Goal: Obtain resource: Download file/media

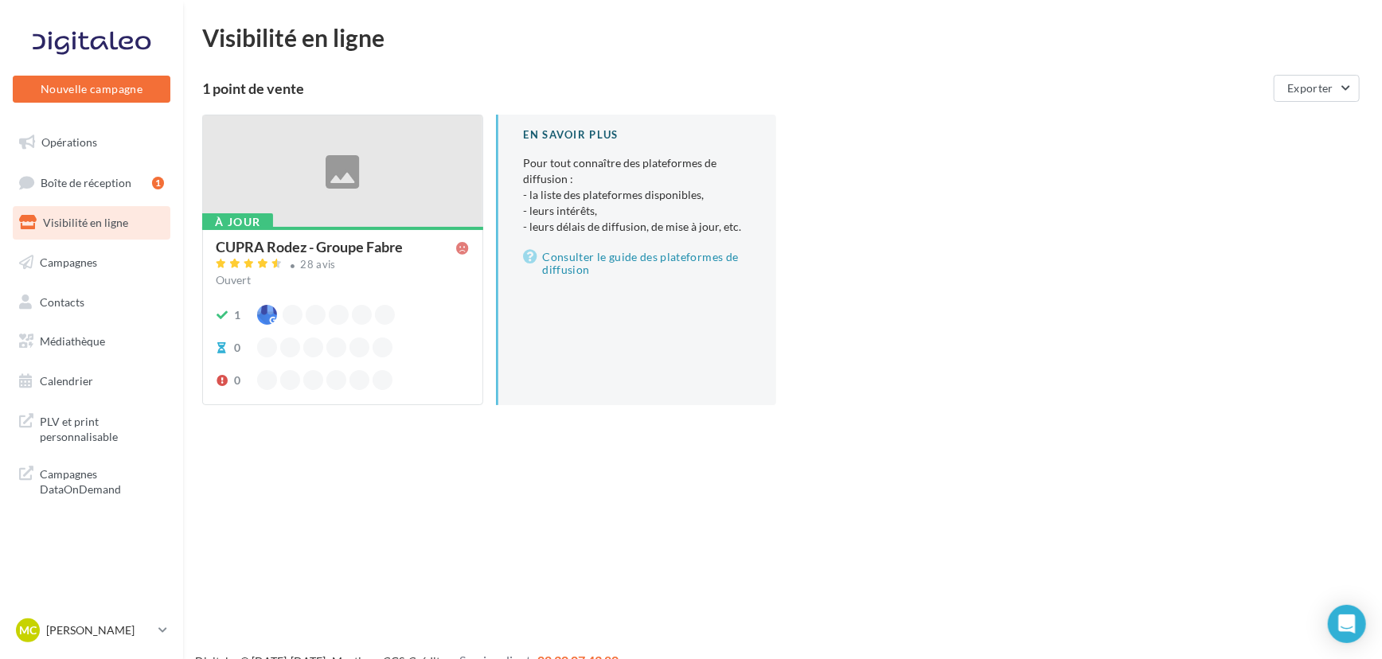
click at [289, 495] on div "Nouvelle campagne Nouvelle campagne Opérations Boîte de réception 1 Visibilité …" at bounding box center [691, 354] width 1382 height 659
click at [80, 150] on link "Opérations" at bounding box center [92, 142] width 164 height 33
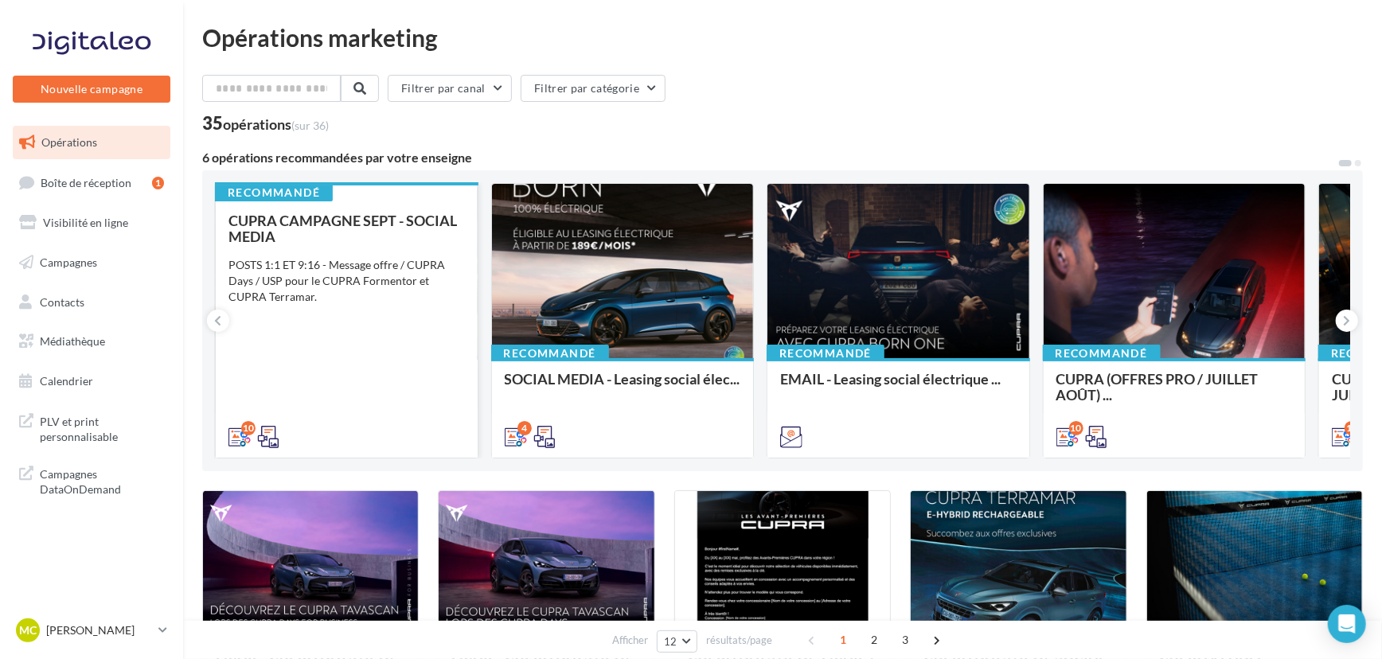
click at [393, 231] on div "CUPRA CAMPAGNE SEPT - SOCIAL MEDIA" at bounding box center [346, 229] width 236 height 32
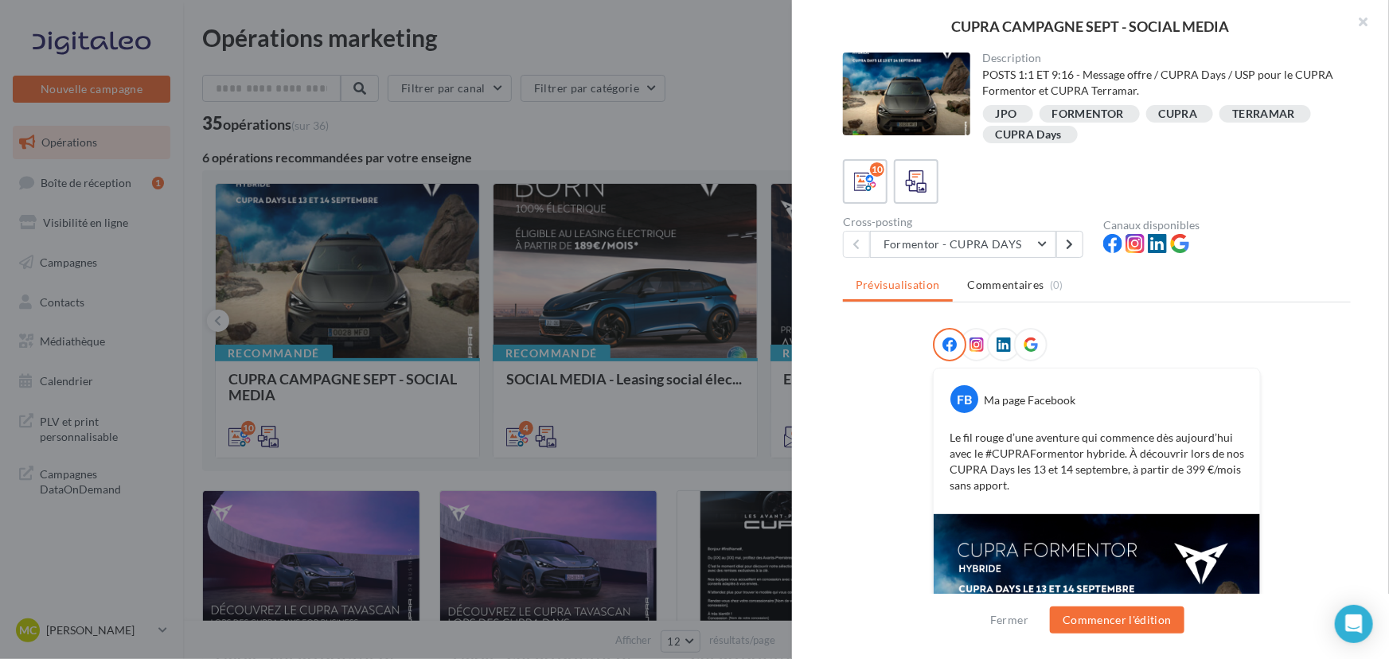
click at [883, 119] on div at bounding box center [906, 94] width 127 height 83
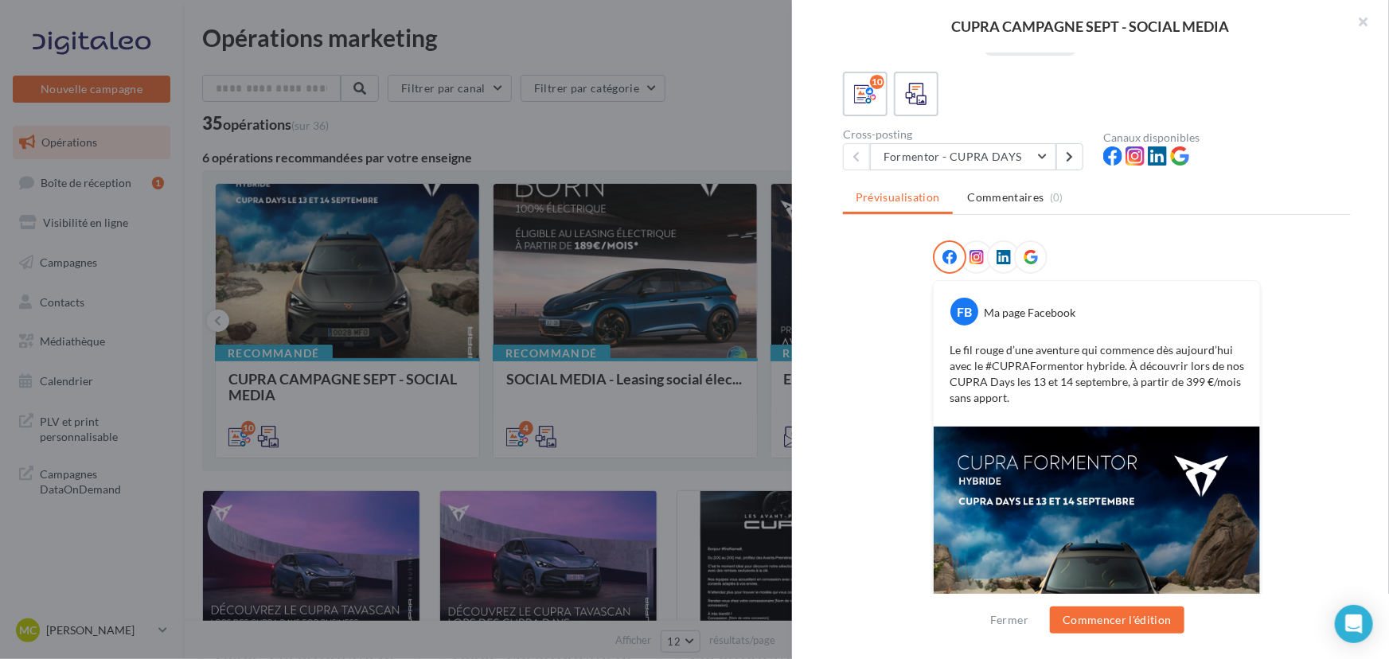
scroll to position [129, 0]
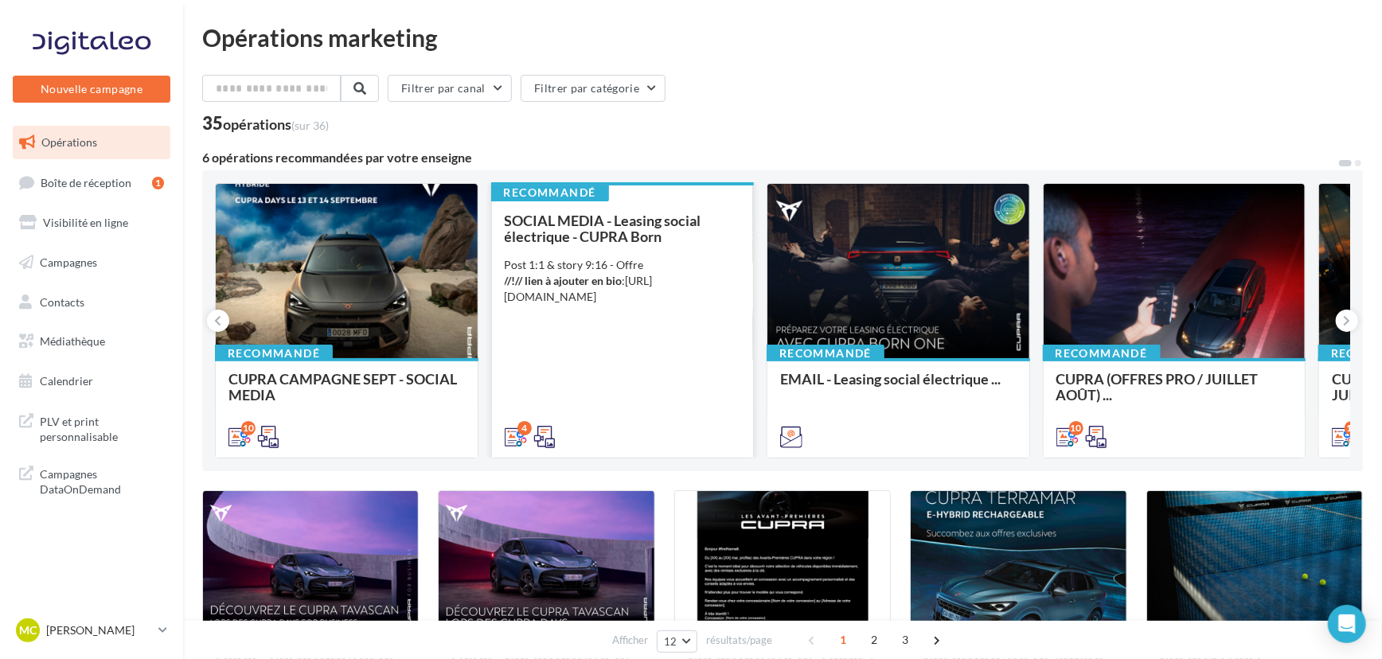
click at [712, 286] on div "Post 1:1 & story 9:16 - Offre //!// lien à ajouter en bio : https://www.cupraof…" at bounding box center [623, 281] width 236 height 48
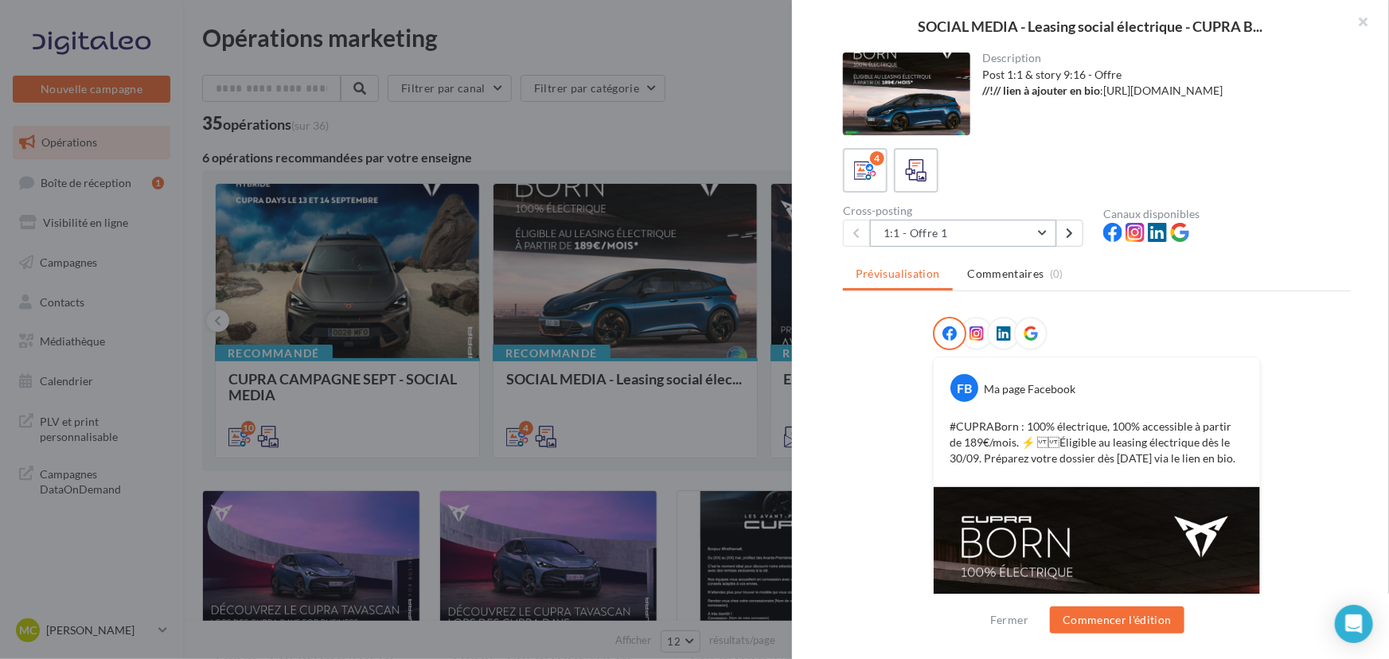
click at [1037, 228] on button "1:1 - Offre 1" at bounding box center [963, 233] width 186 height 27
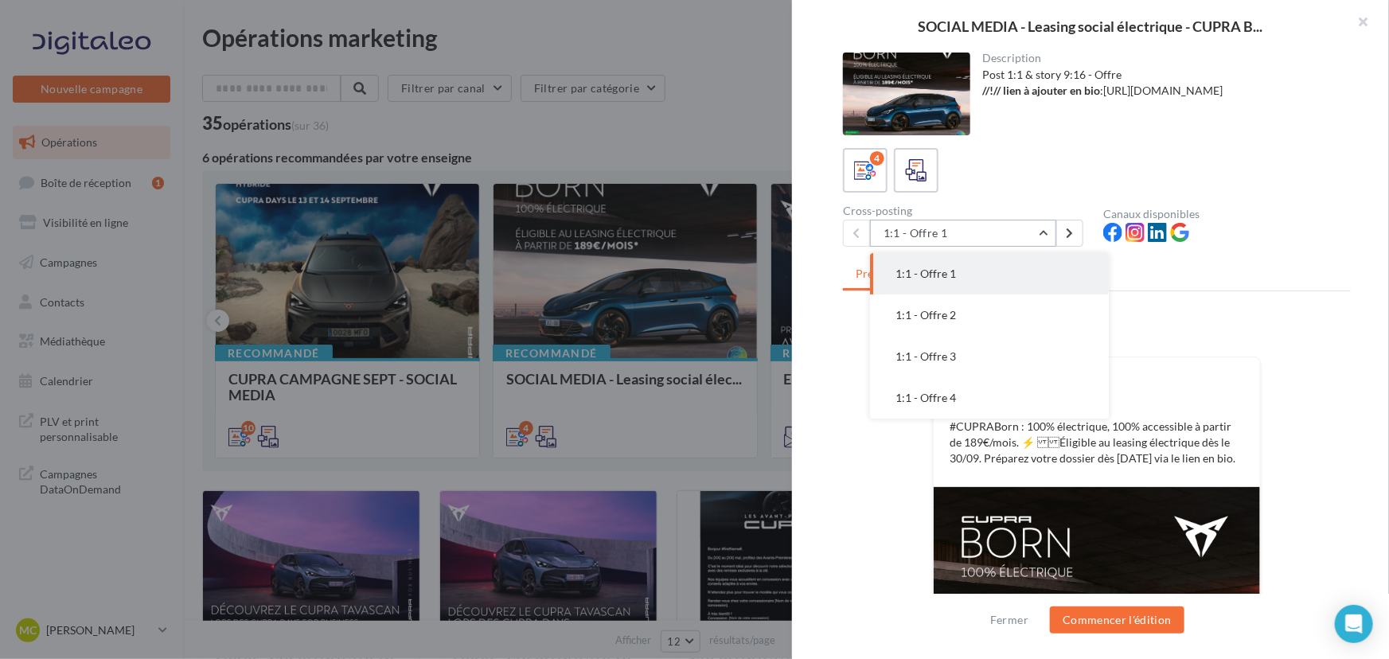
click at [1037, 228] on button "1:1 - Offre 1" at bounding box center [963, 233] width 186 height 27
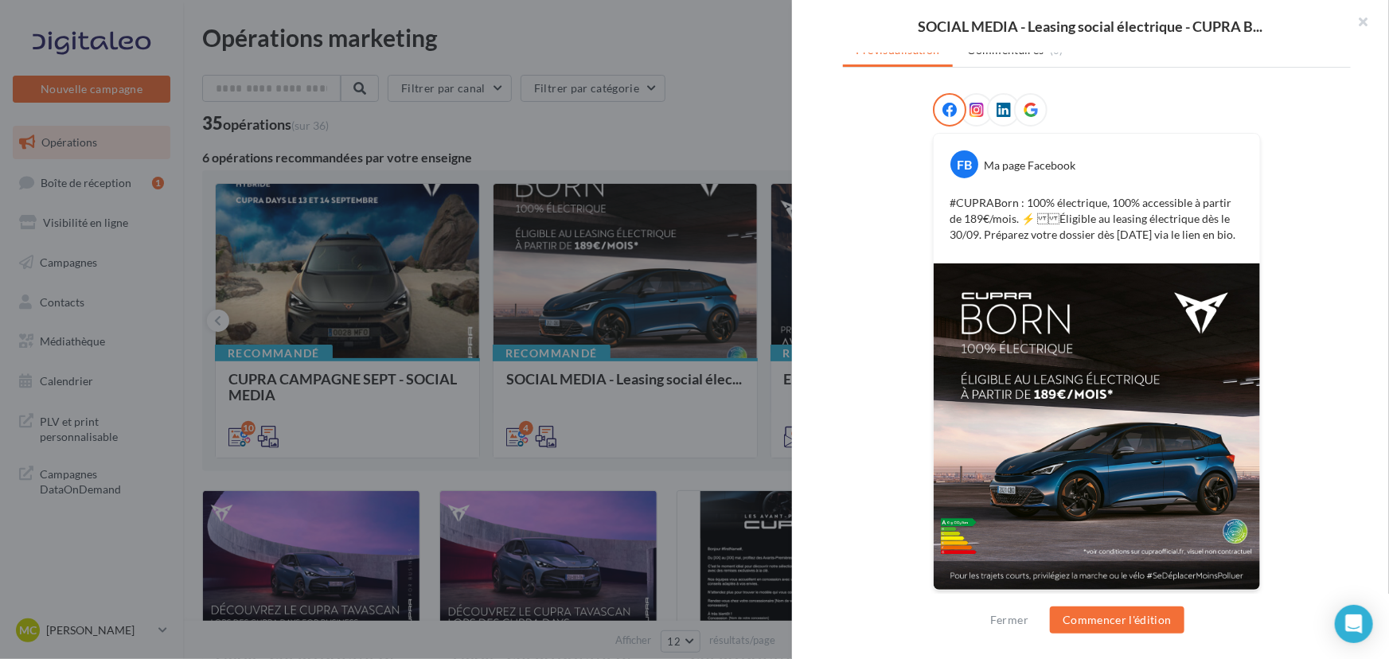
scroll to position [0, 0]
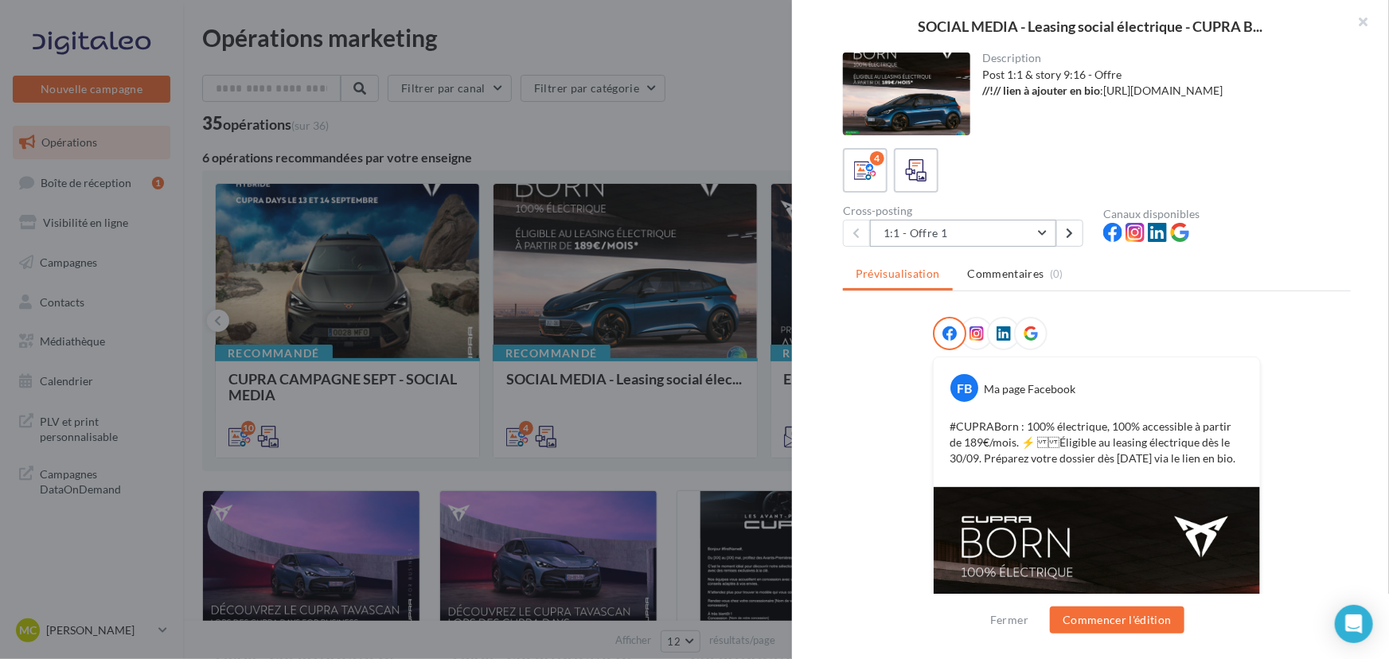
click at [1011, 228] on button "1:1 - Offre 1" at bounding box center [963, 233] width 186 height 27
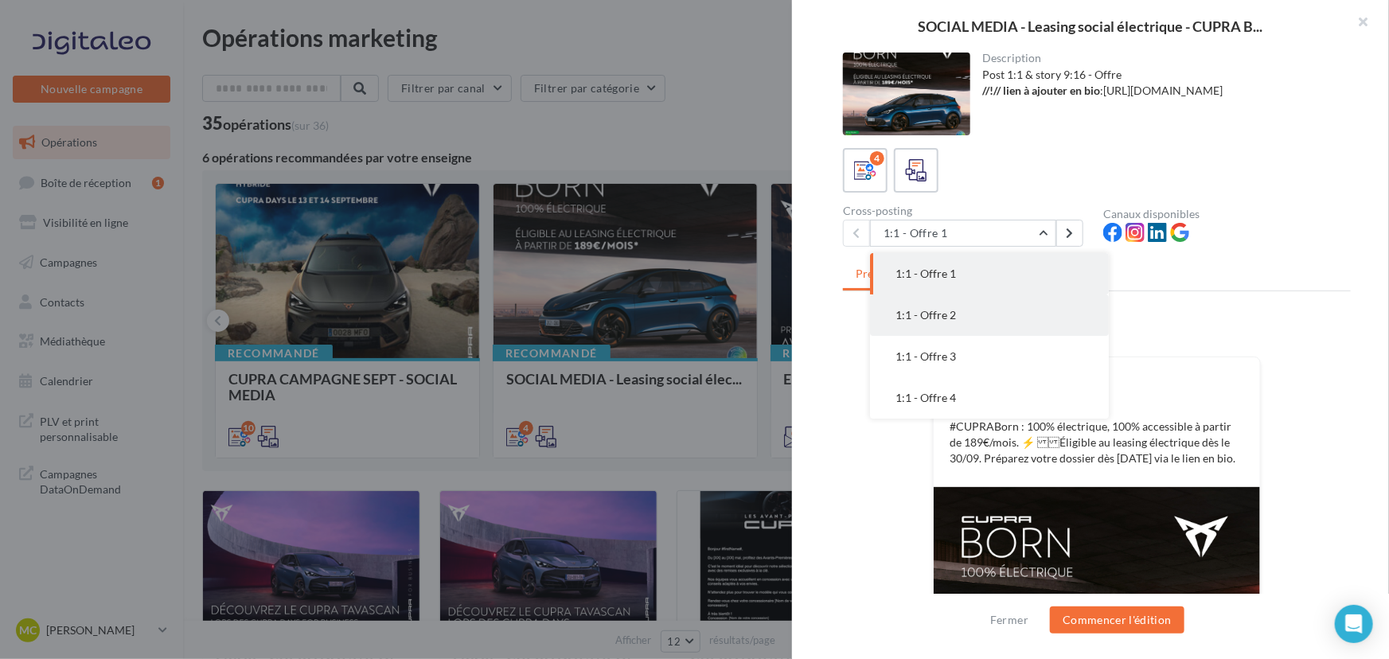
click at [949, 318] on span "1:1 - Offre 2" at bounding box center [925, 315] width 60 height 14
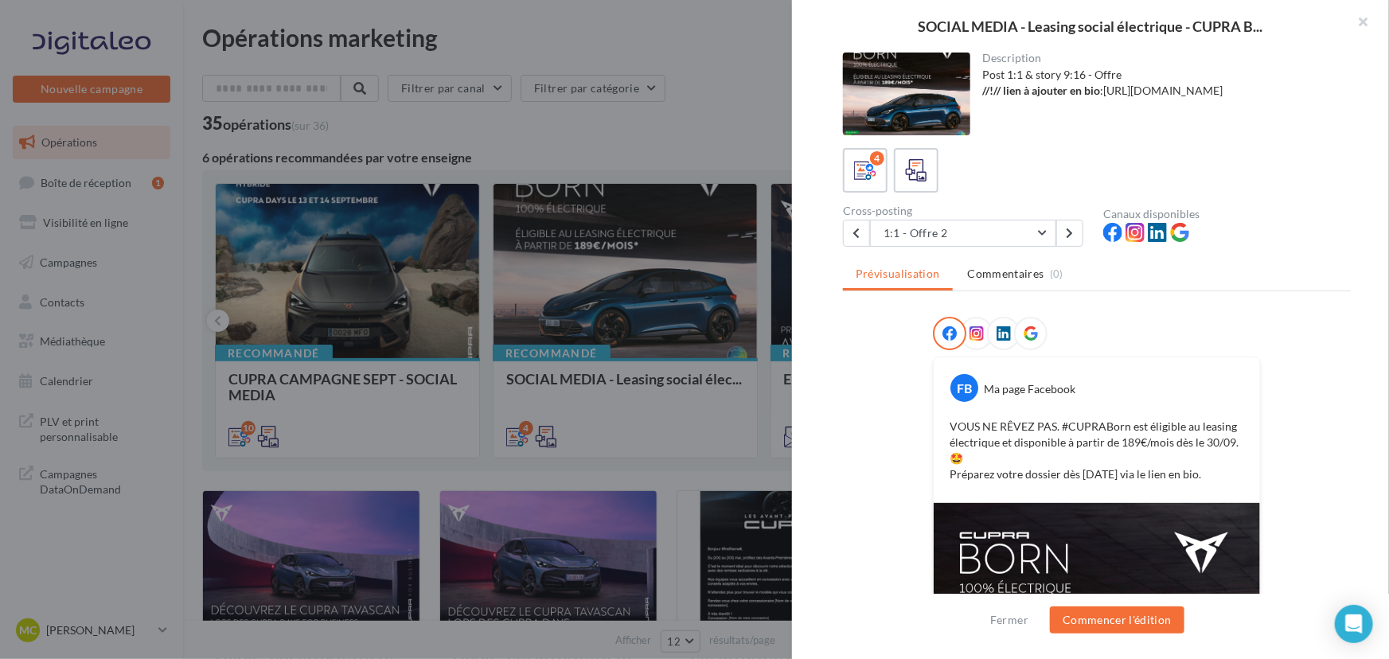
click at [947, 330] on icon at bounding box center [949, 333] width 14 height 14
click at [983, 241] on button "1:1 - Offre 2" at bounding box center [963, 233] width 186 height 27
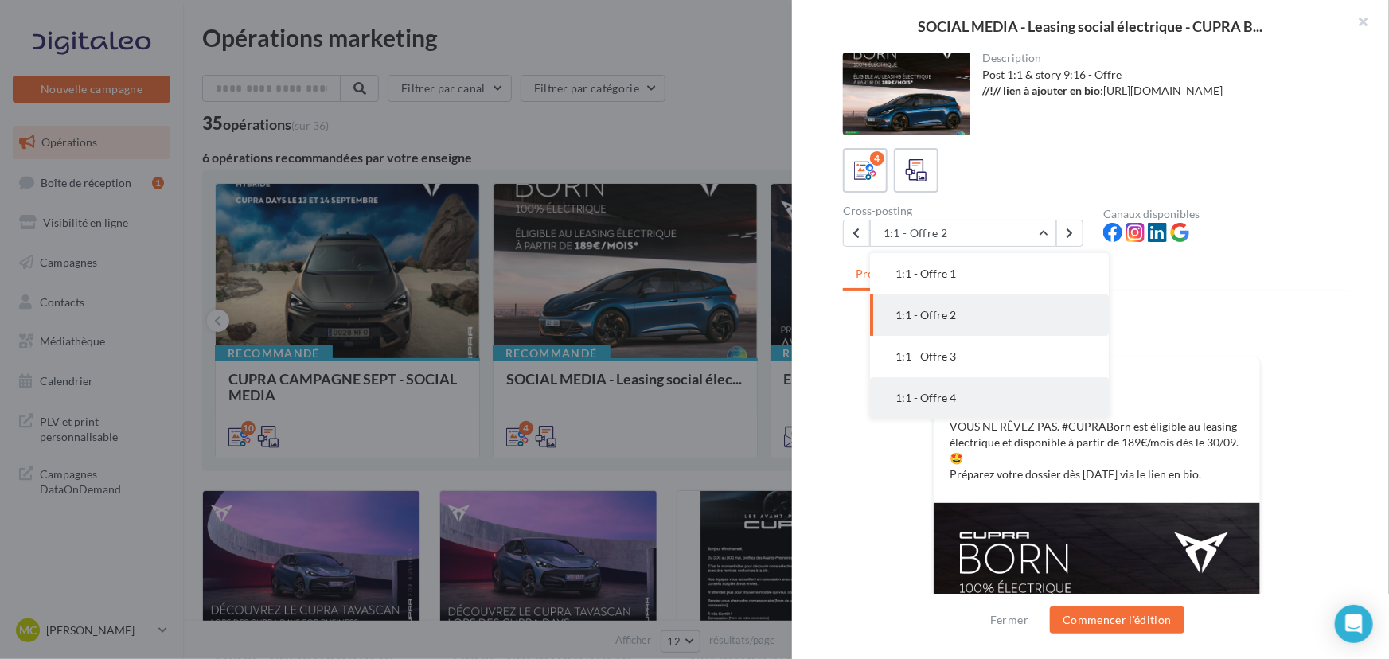
click at [933, 399] on span "1:1 - Offre 4" at bounding box center [925, 398] width 60 height 14
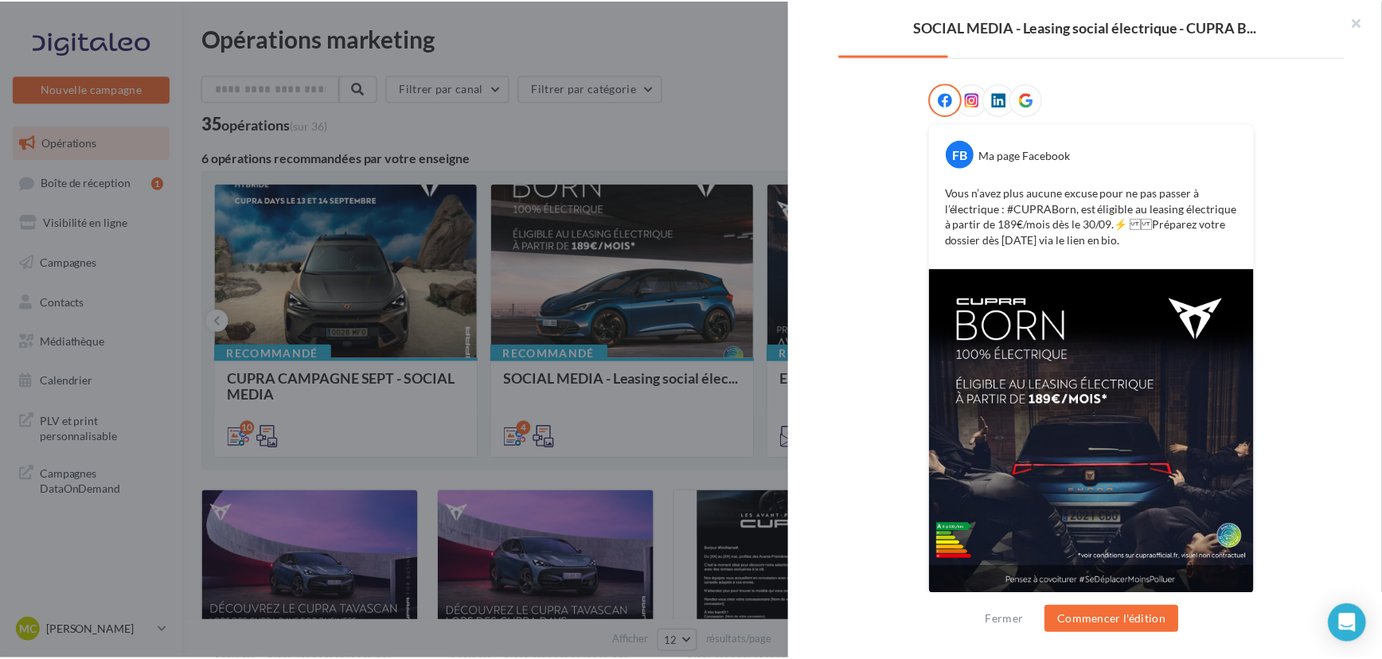
scroll to position [240, 0]
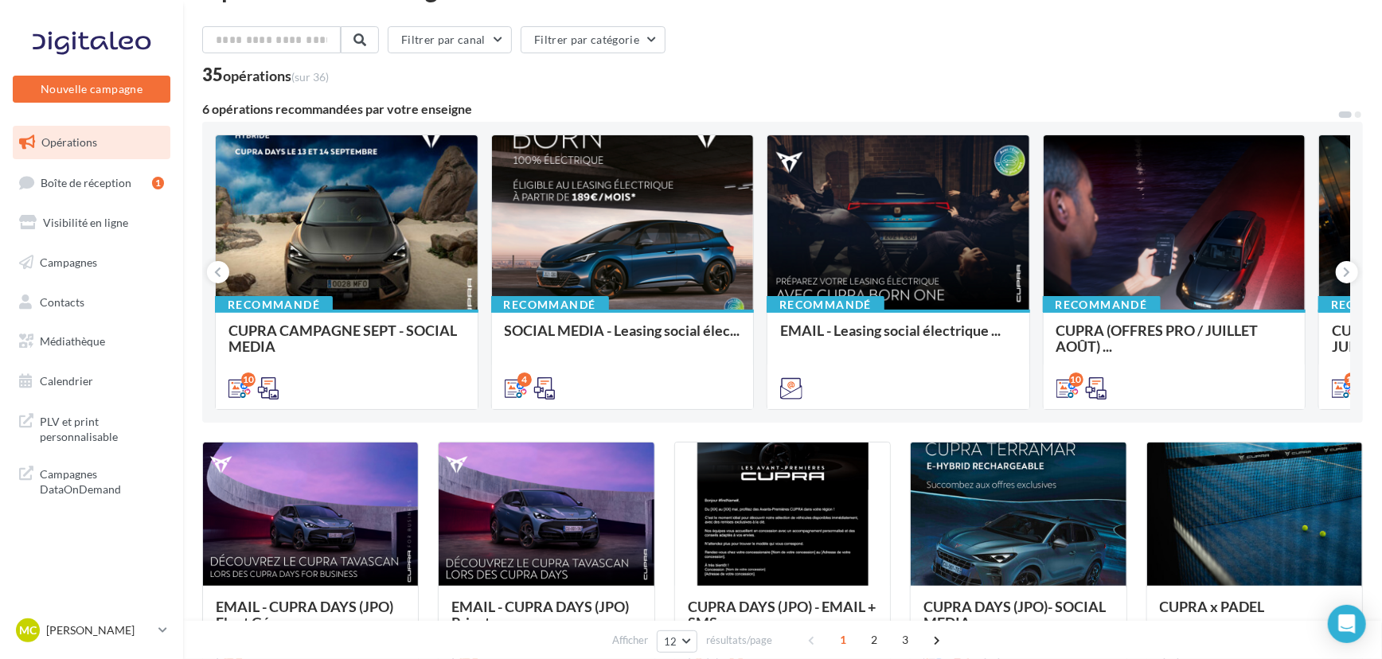
scroll to position [49, 0]
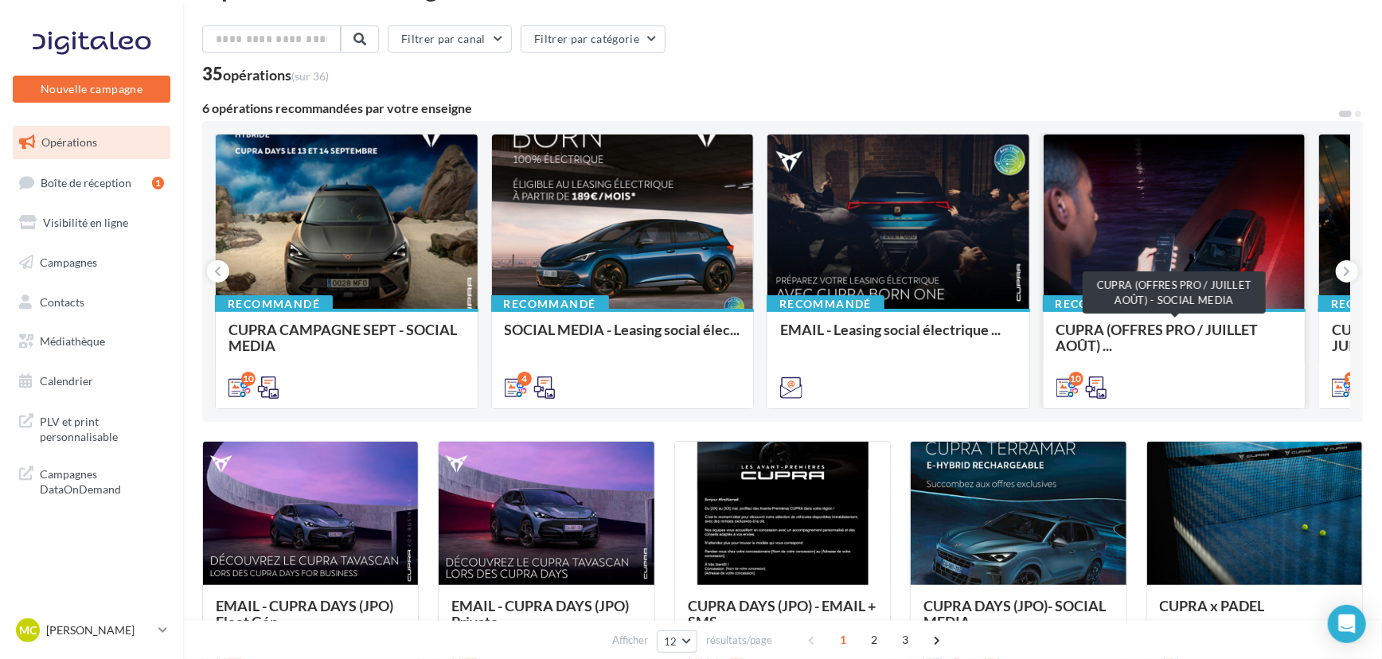
click at [1226, 331] on span "CUPRA (OFFRES PRO / JUILLET AOÛT) ..." at bounding box center [1157, 337] width 202 height 33
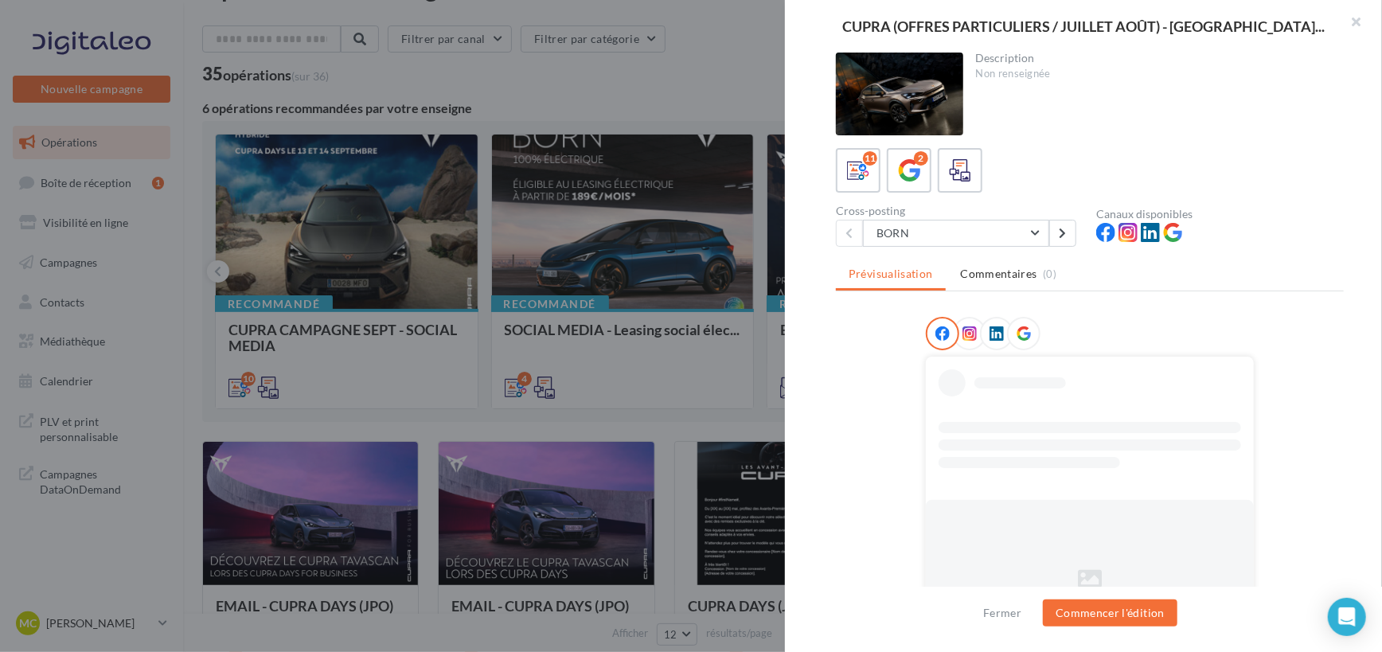
click at [703, 341] on div at bounding box center [691, 326] width 1382 height 652
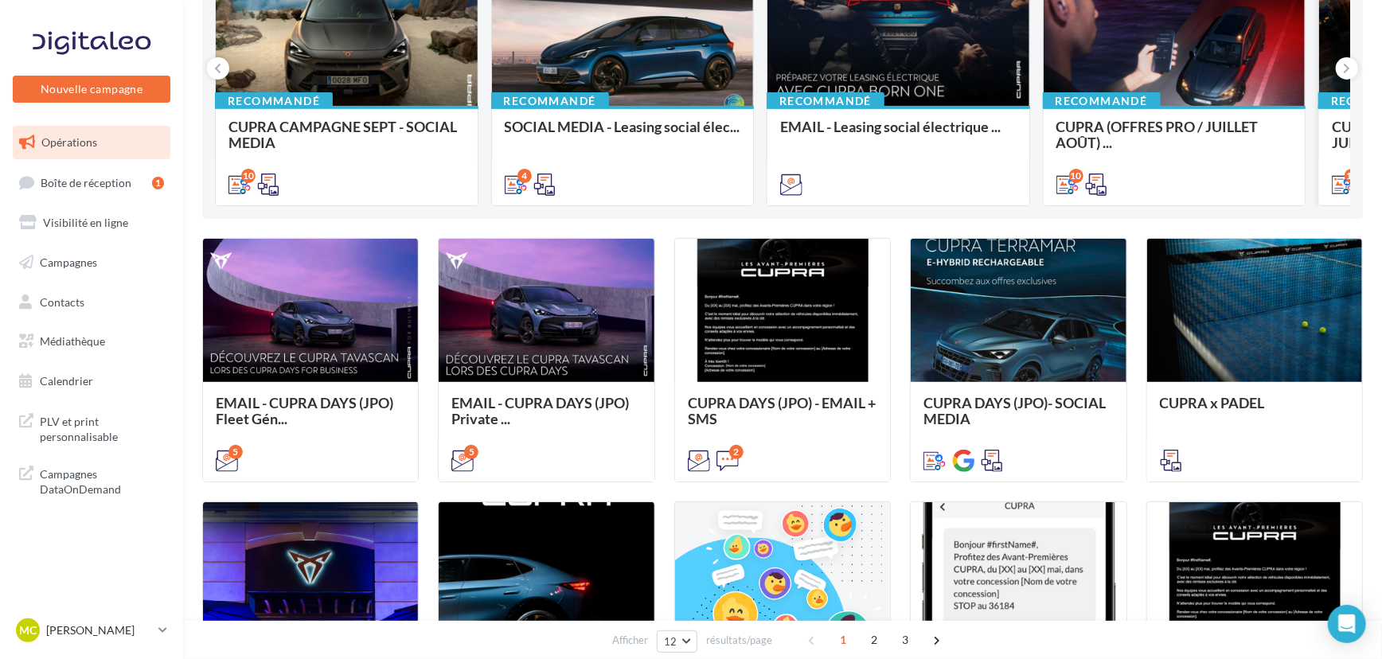
scroll to position [256, 0]
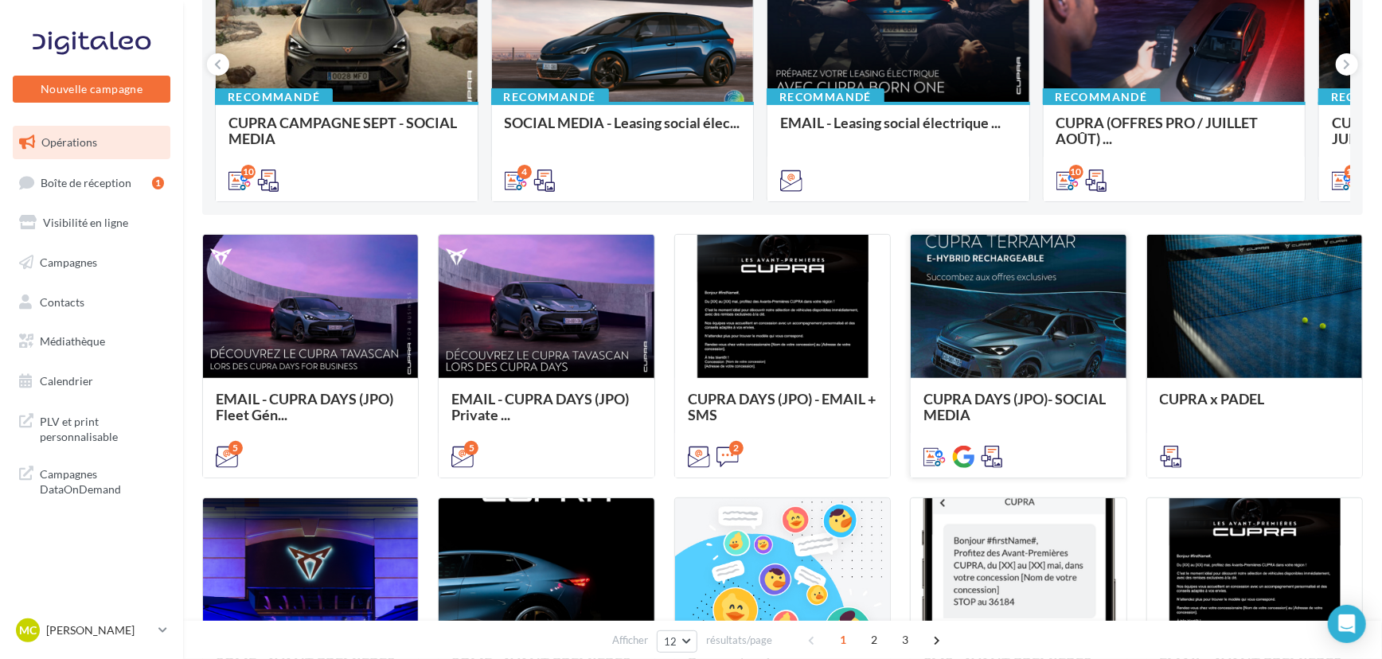
click at [1048, 392] on span "CUPRA DAYS (JPO)- SOCIAL MEDIA" at bounding box center [1014, 406] width 182 height 33
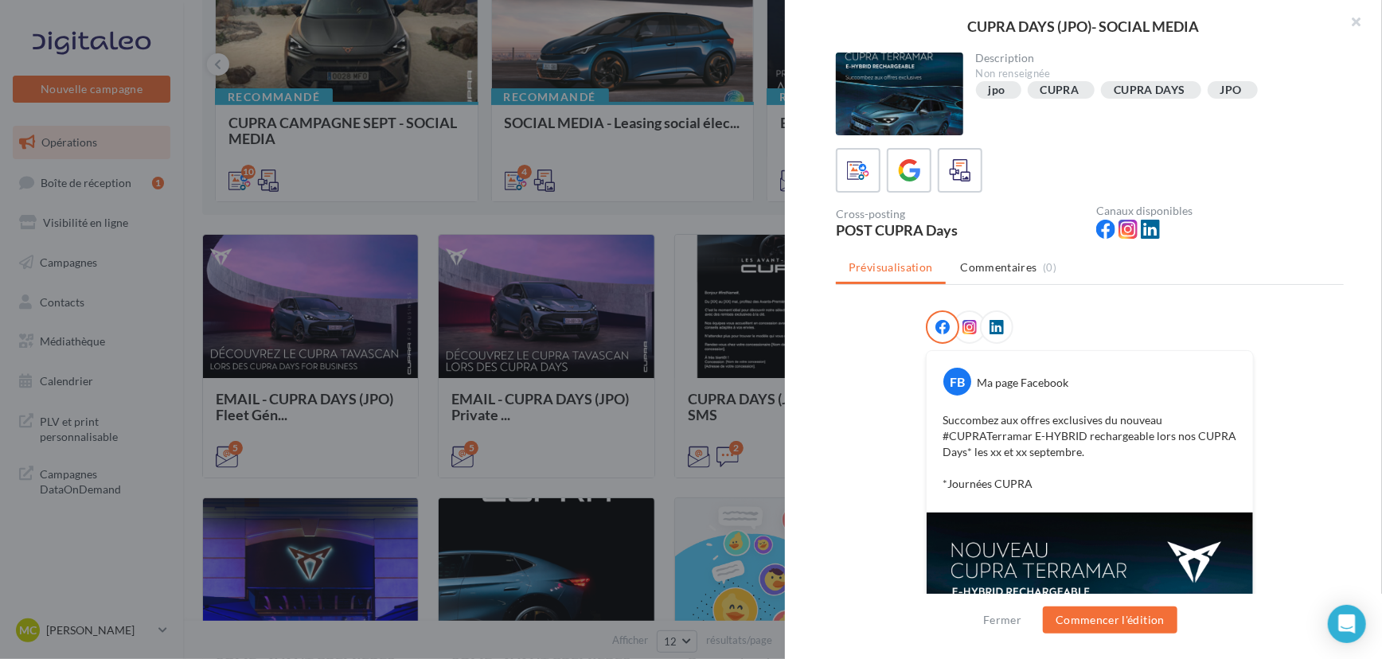
click at [731, 463] on div at bounding box center [691, 329] width 1382 height 659
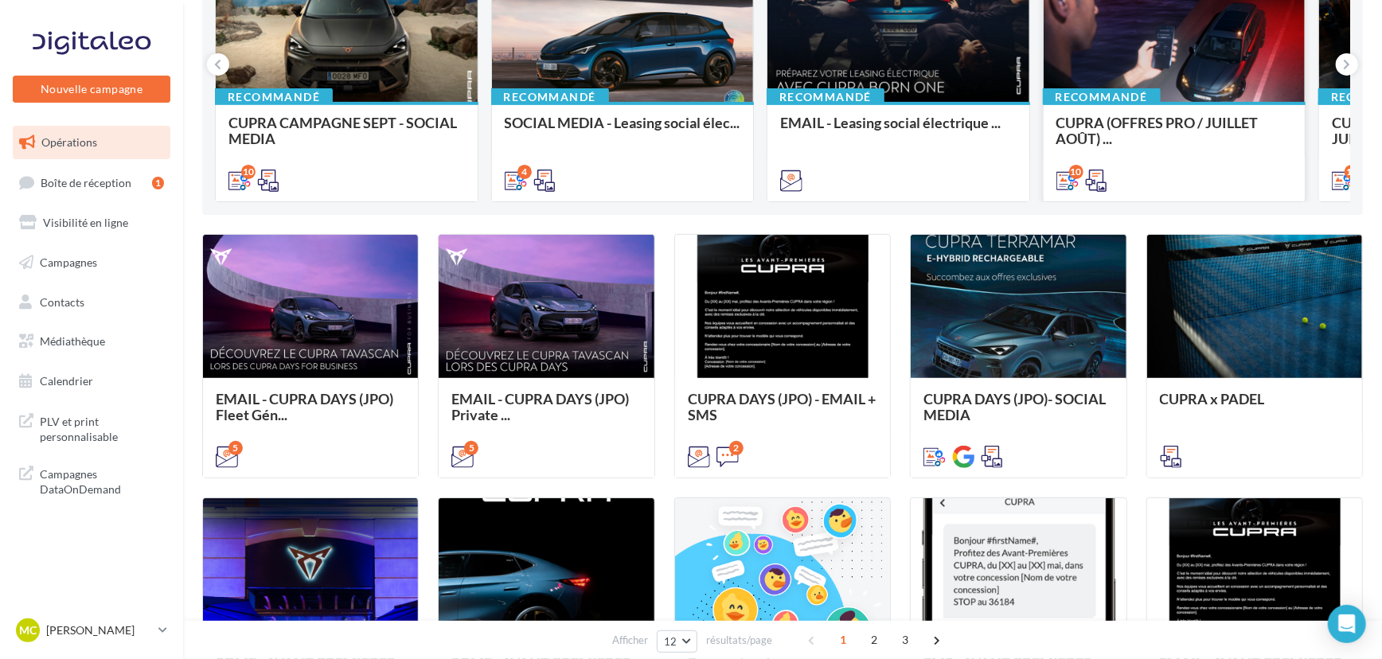
scroll to position [0, 0]
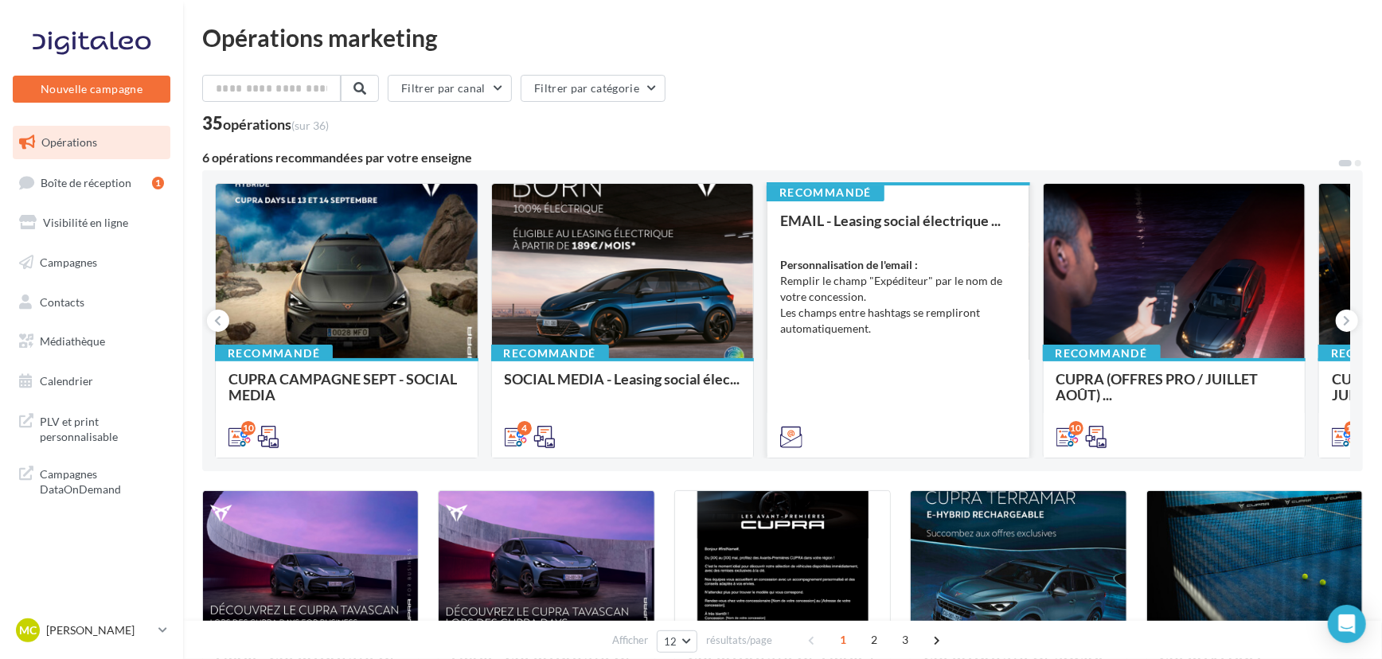
drag, startPoint x: 955, startPoint y: 215, endPoint x: 1040, endPoint y: 187, distance: 89.6
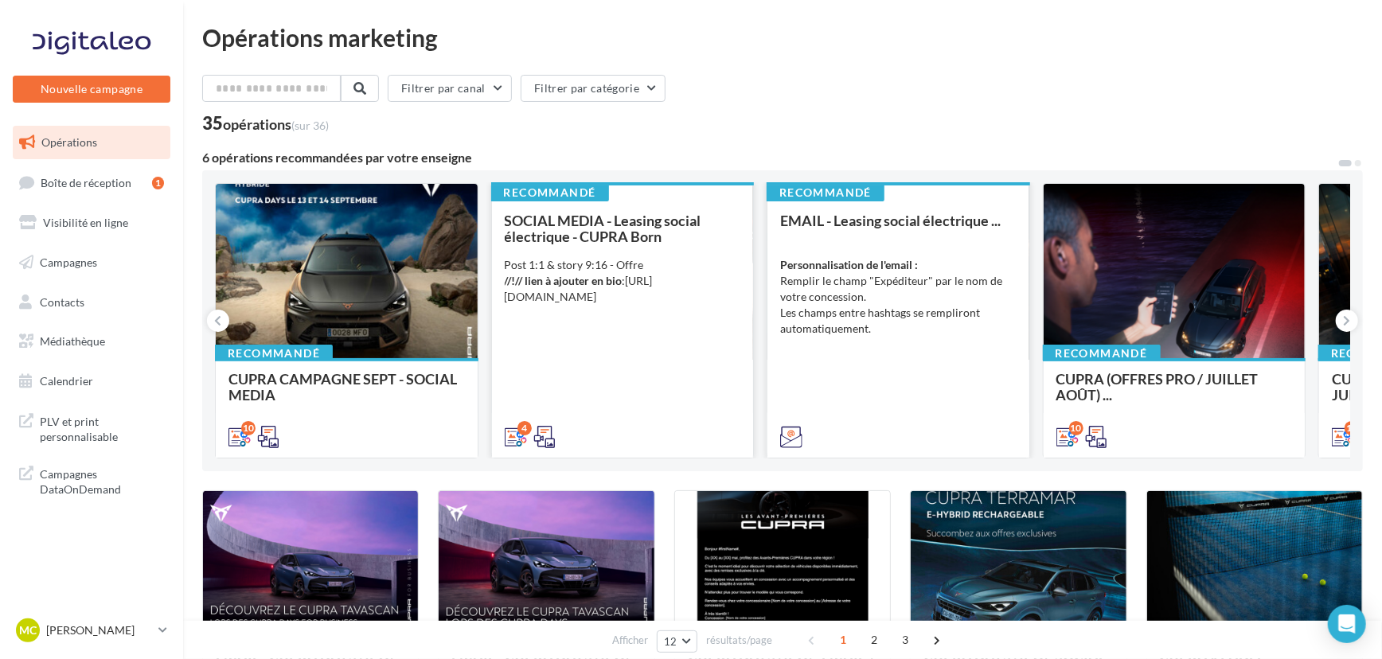
click at [571, 315] on div "SOCIAL MEDIA - Leasing social électrique - CUPRA Born Post 1:1 & story 9:16 - O…" at bounding box center [623, 328] width 236 height 231
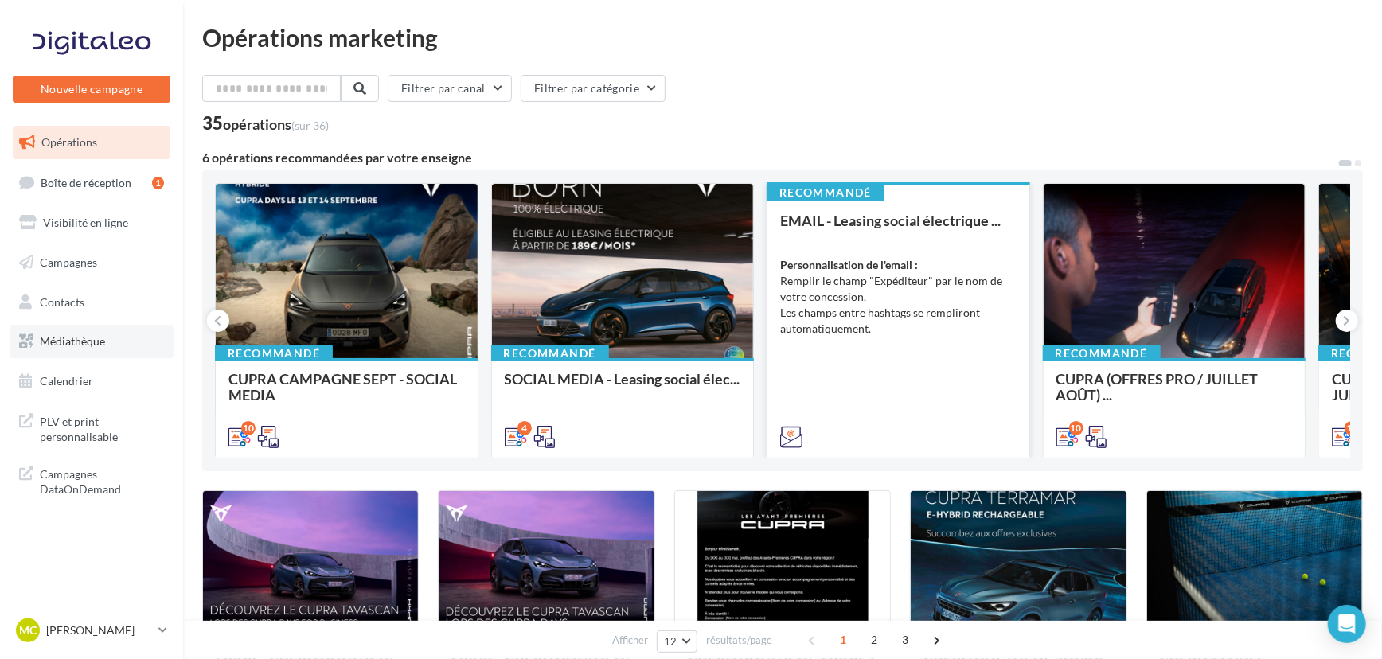
click at [95, 337] on span "Médiathèque" at bounding box center [72, 341] width 65 height 14
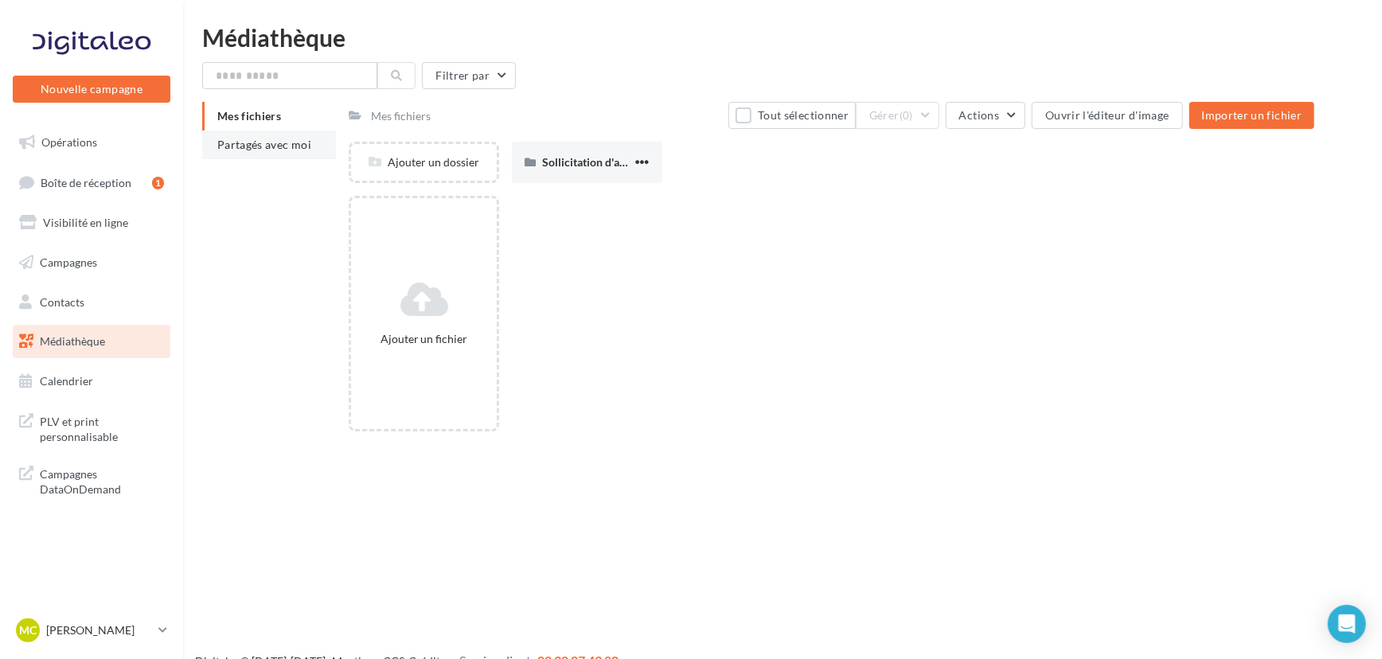
click at [251, 141] on span "Partagés avec moi" at bounding box center [264, 145] width 94 height 14
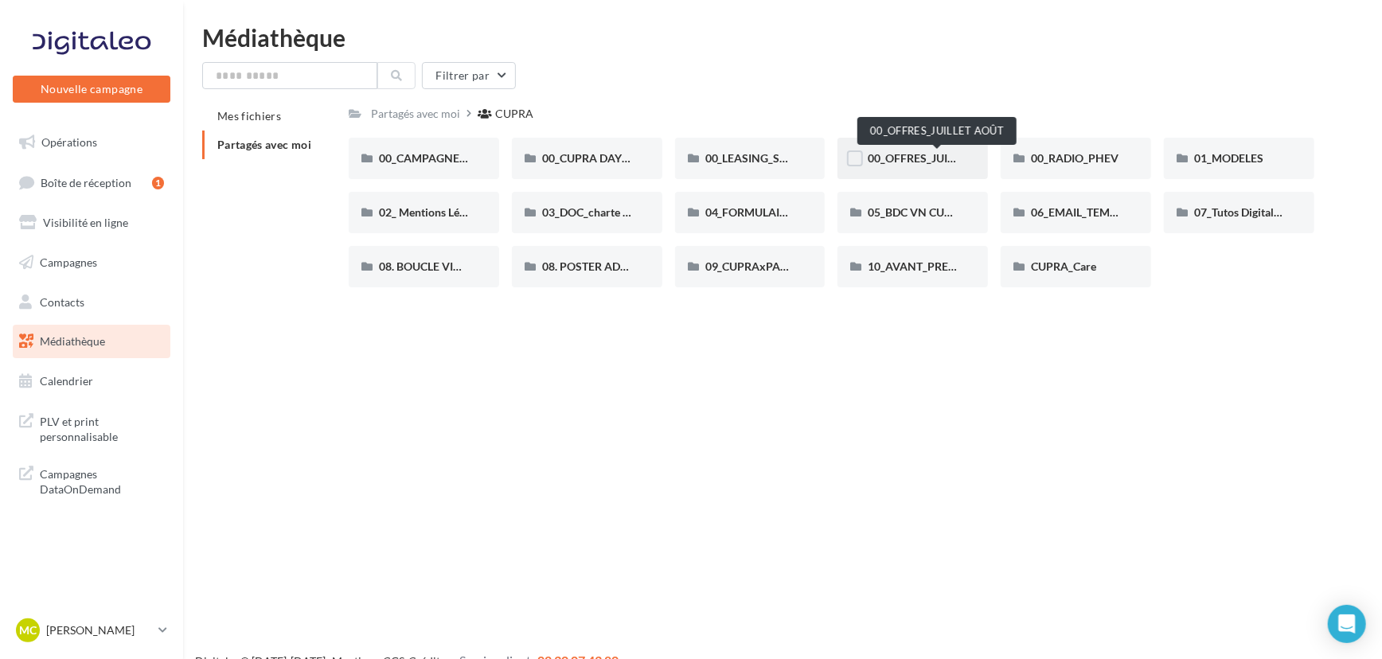
click at [918, 157] on span "00_OFFRES_JUILLET AOÛT" at bounding box center [936, 158] width 137 height 14
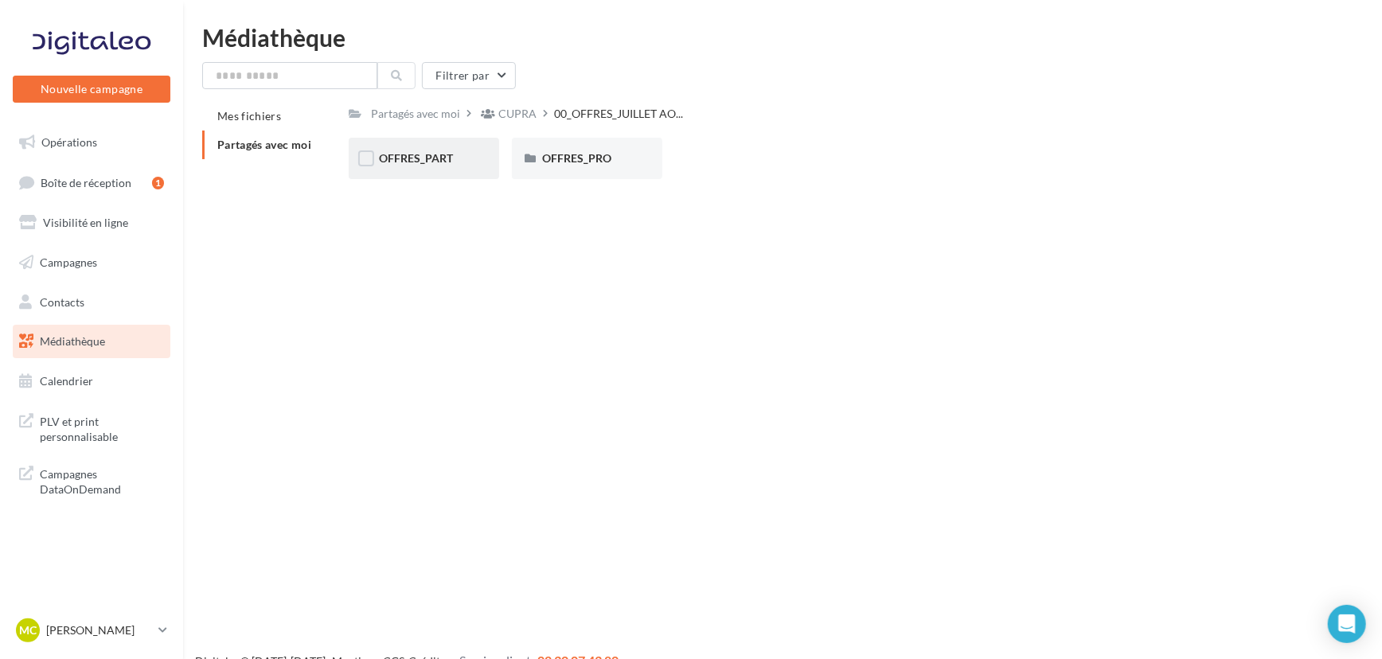
click at [469, 166] on div "OFFRES_PART" at bounding box center [424, 158] width 150 height 41
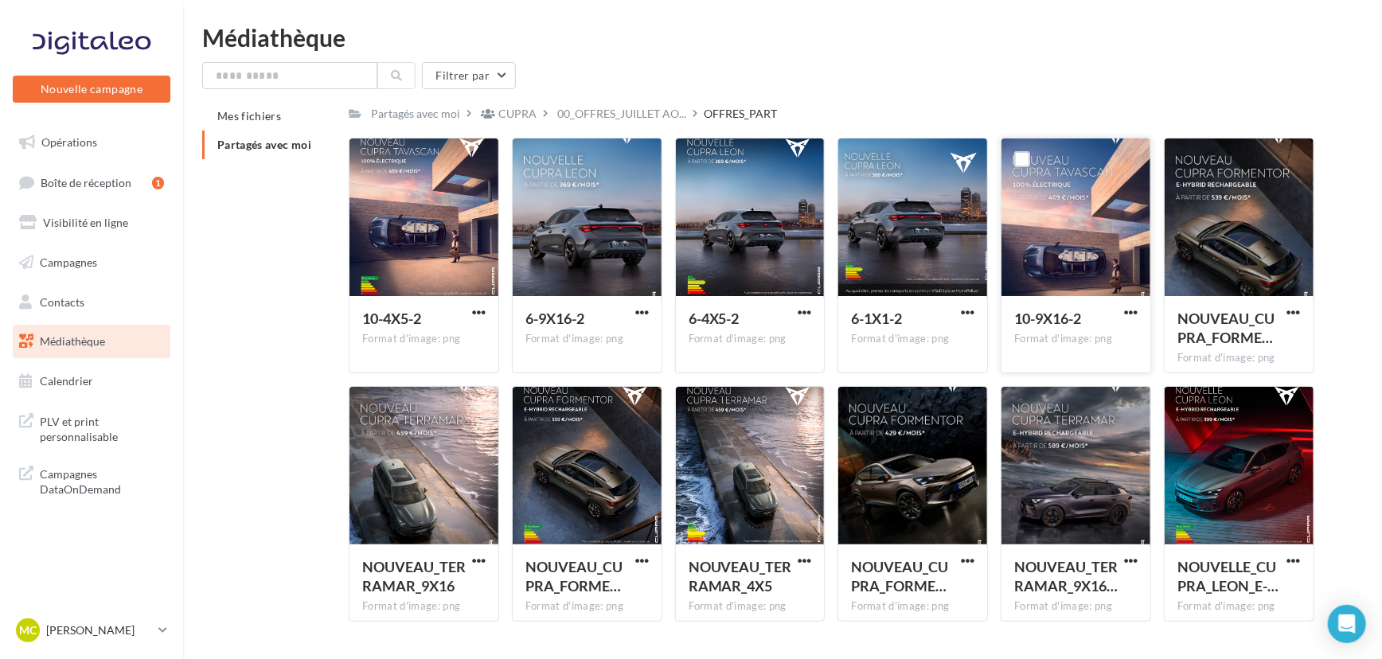
click at [1138, 310] on button "button" at bounding box center [1131, 314] width 20 height 16
click at [1072, 339] on button "Télécharger" at bounding box center [1060, 343] width 159 height 41
click at [1298, 311] on span "button" at bounding box center [1294, 313] width 14 height 14
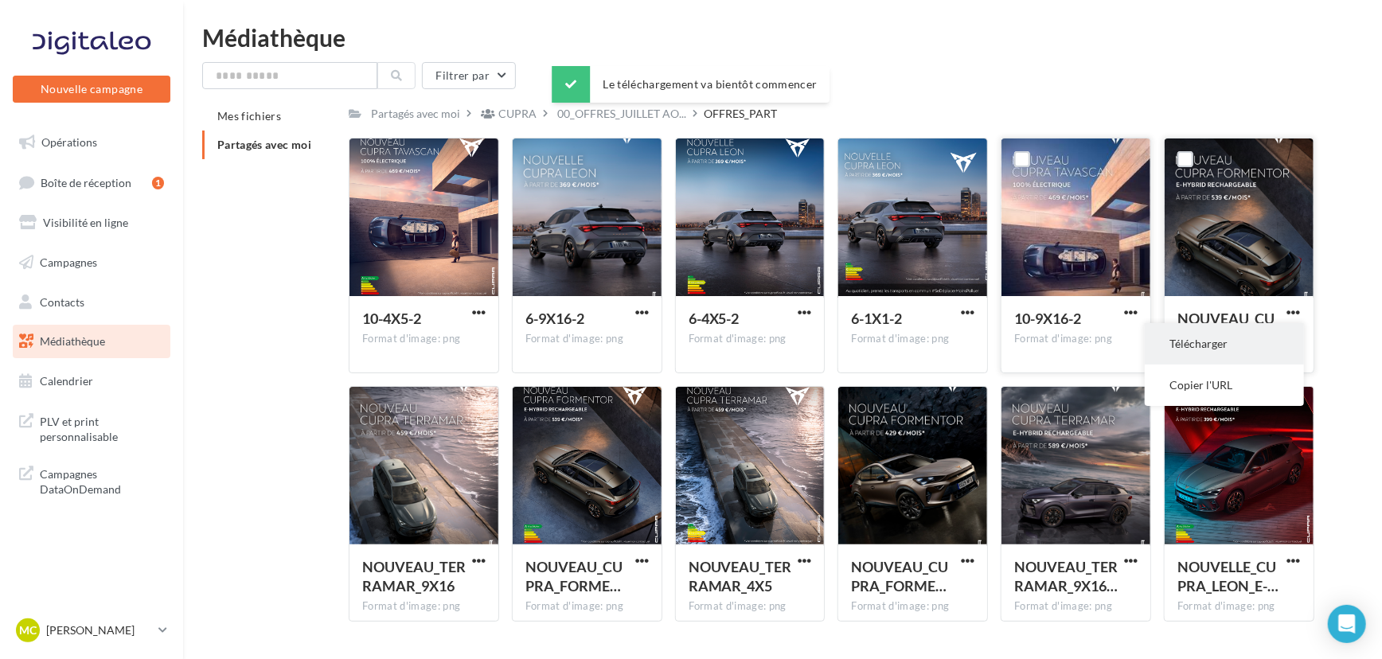
click at [1226, 347] on button "Télécharger" at bounding box center [1223, 343] width 159 height 41
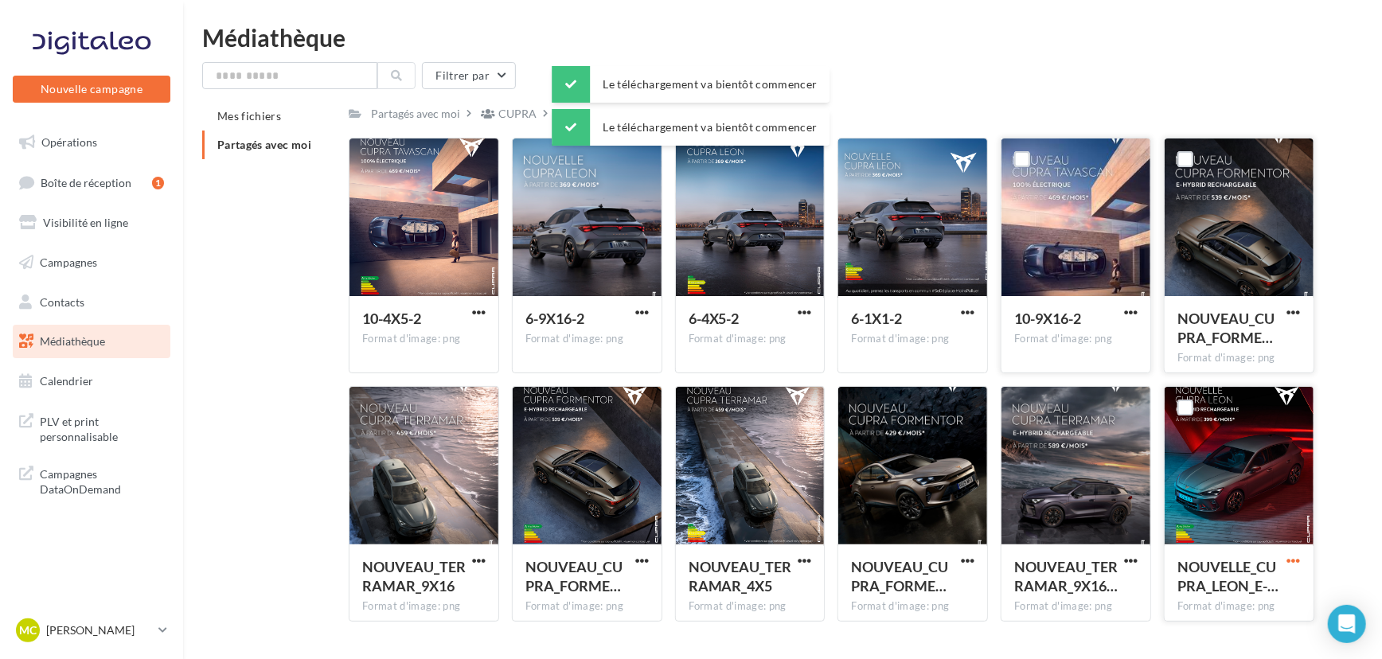
click at [1297, 557] on span "button" at bounding box center [1294, 561] width 14 height 14
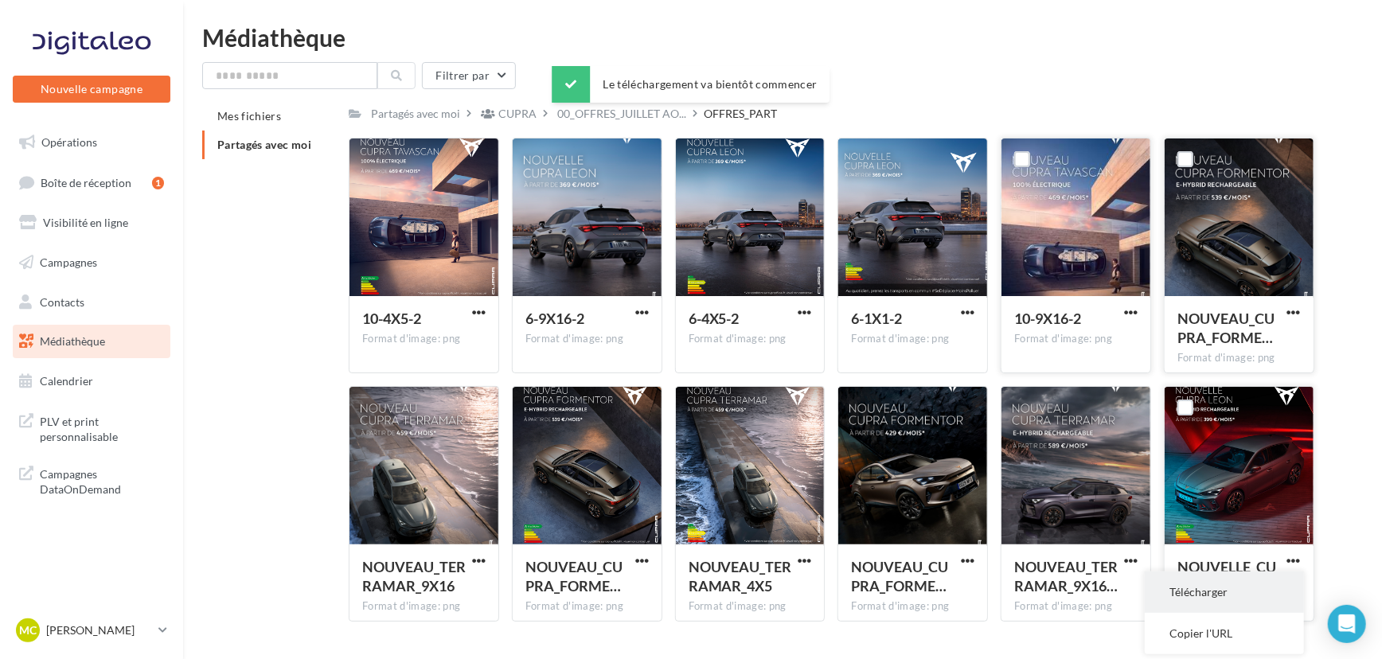
click at [1224, 587] on button "Télécharger" at bounding box center [1223, 591] width 159 height 41
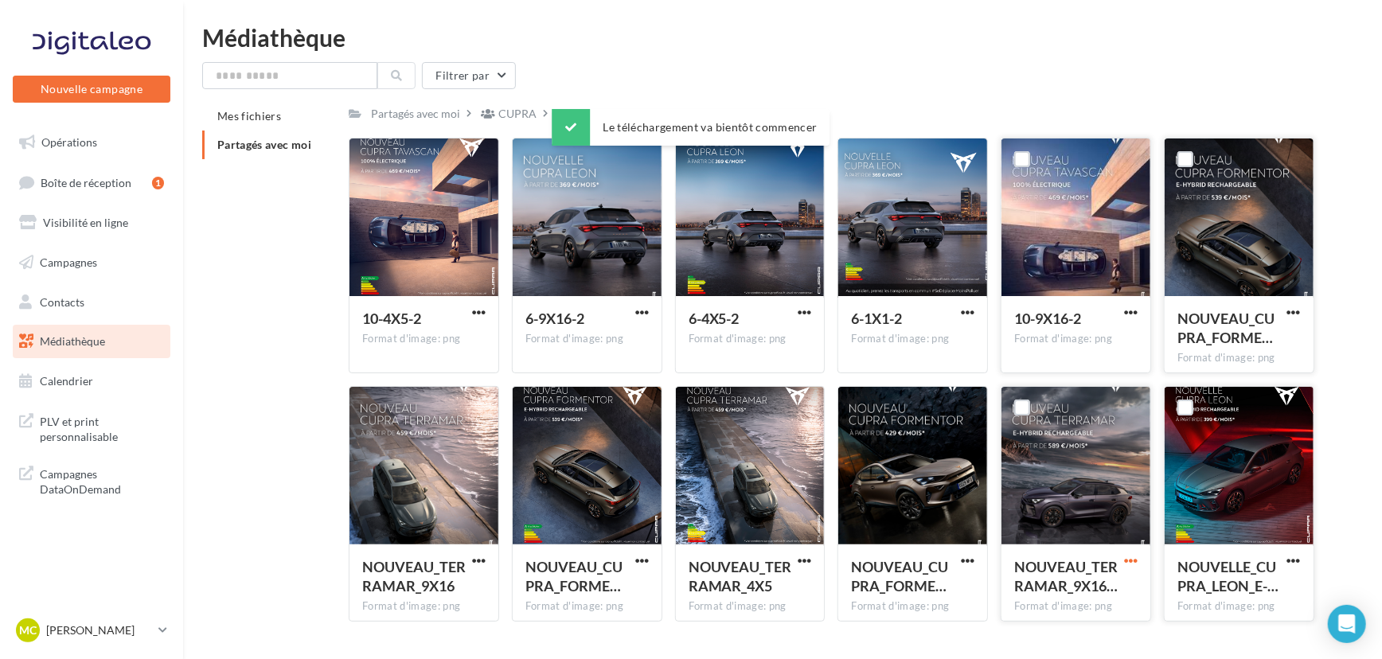
click at [1128, 556] on span "button" at bounding box center [1131, 561] width 14 height 14
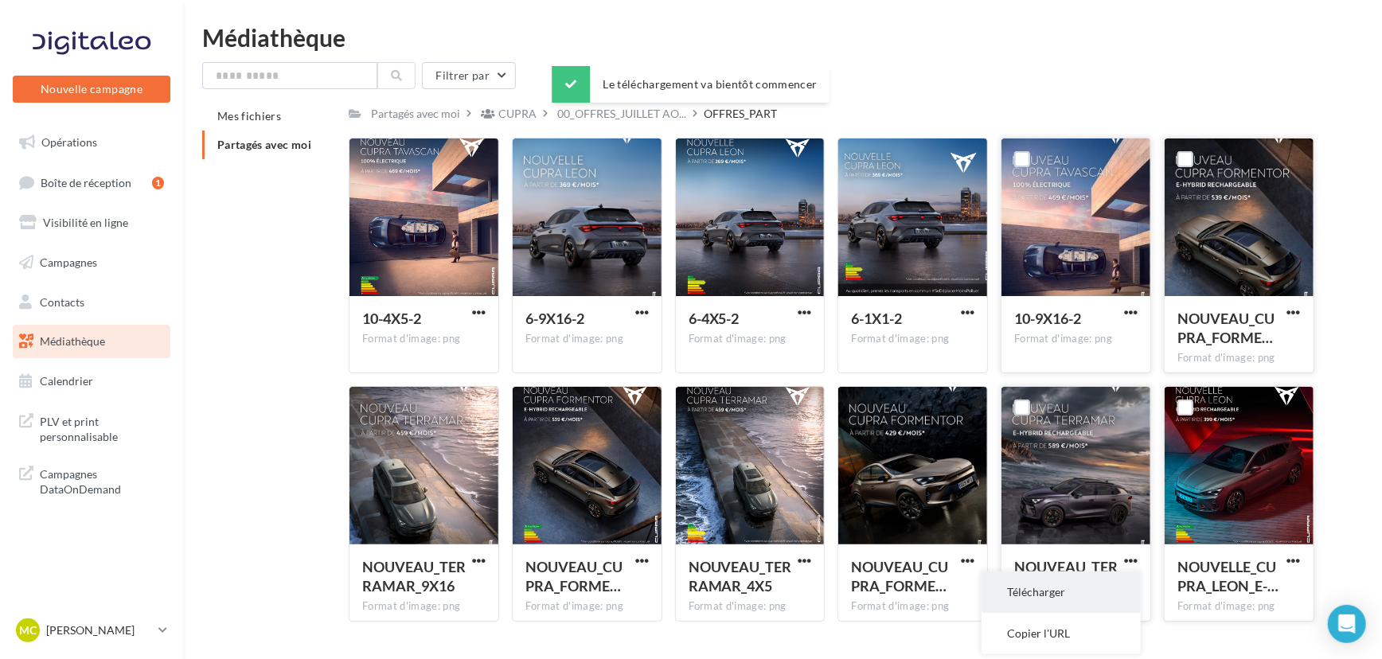
click at [1098, 592] on button "Télécharger" at bounding box center [1060, 591] width 159 height 41
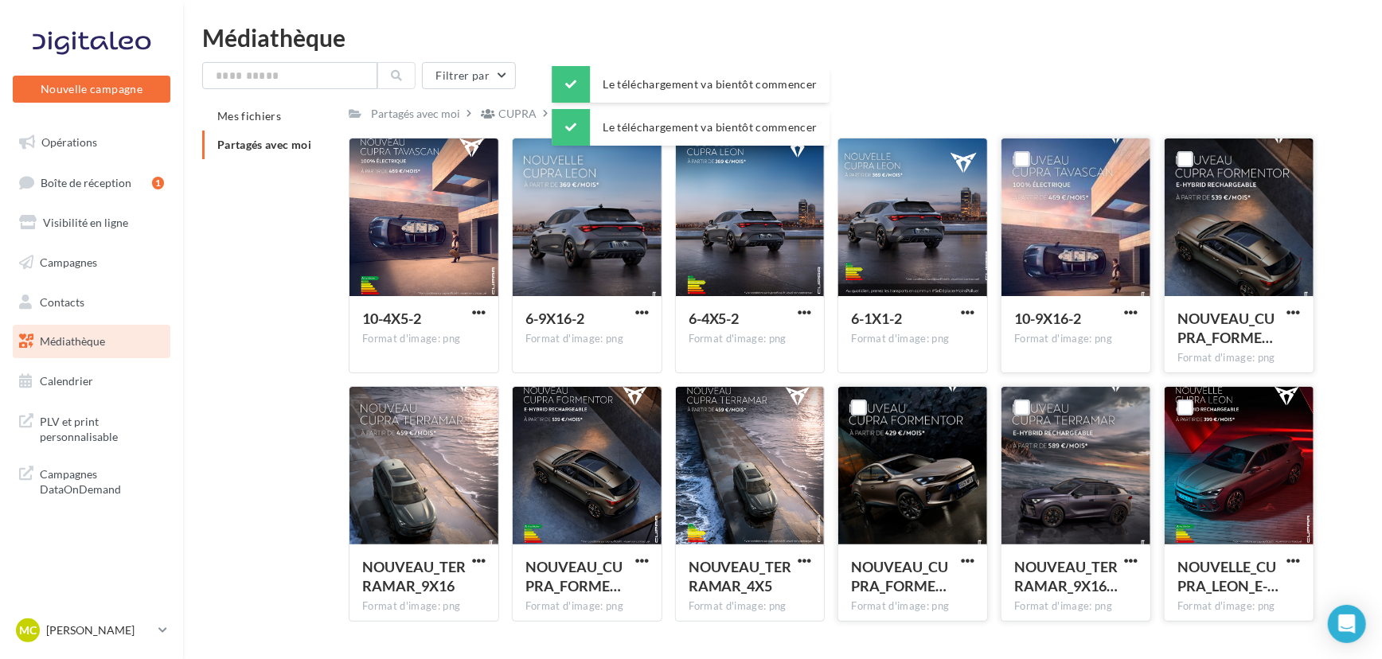
click at [958, 558] on button "button" at bounding box center [967, 562] width 20 height 16
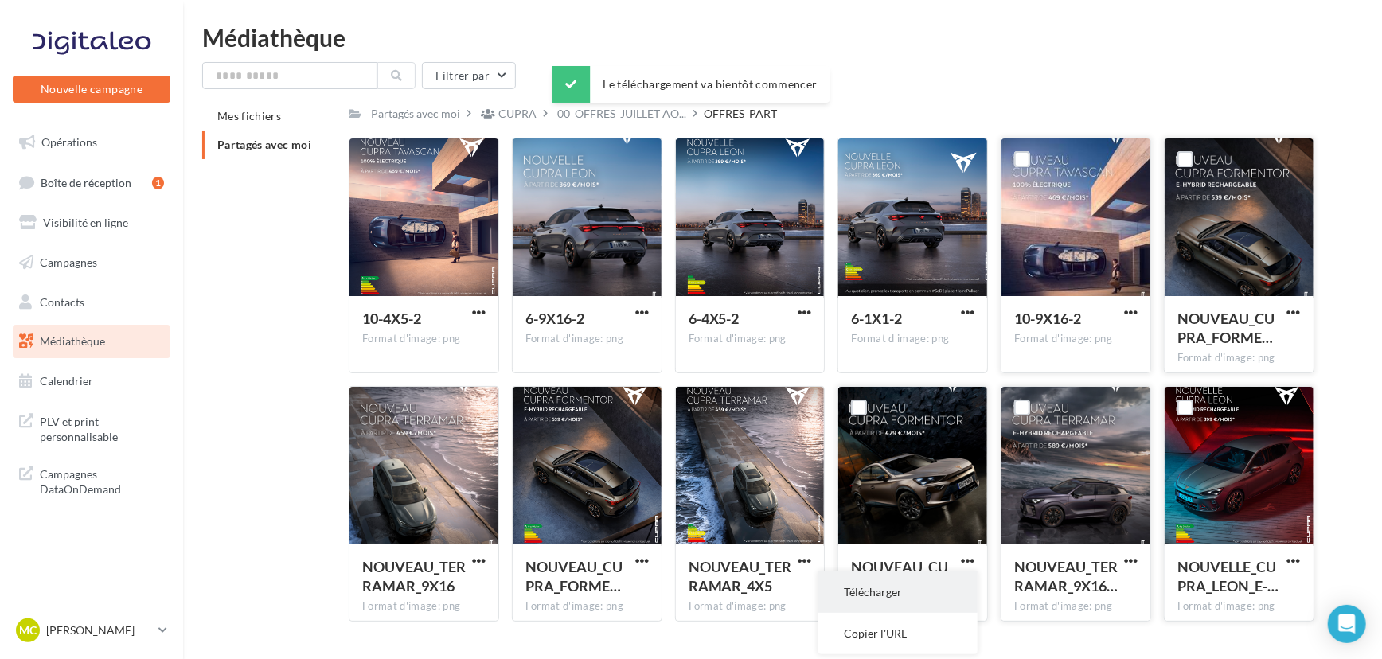
click at [926, 588] on button "Télécharger" at bounding box center [897, 591] width 159 height 41
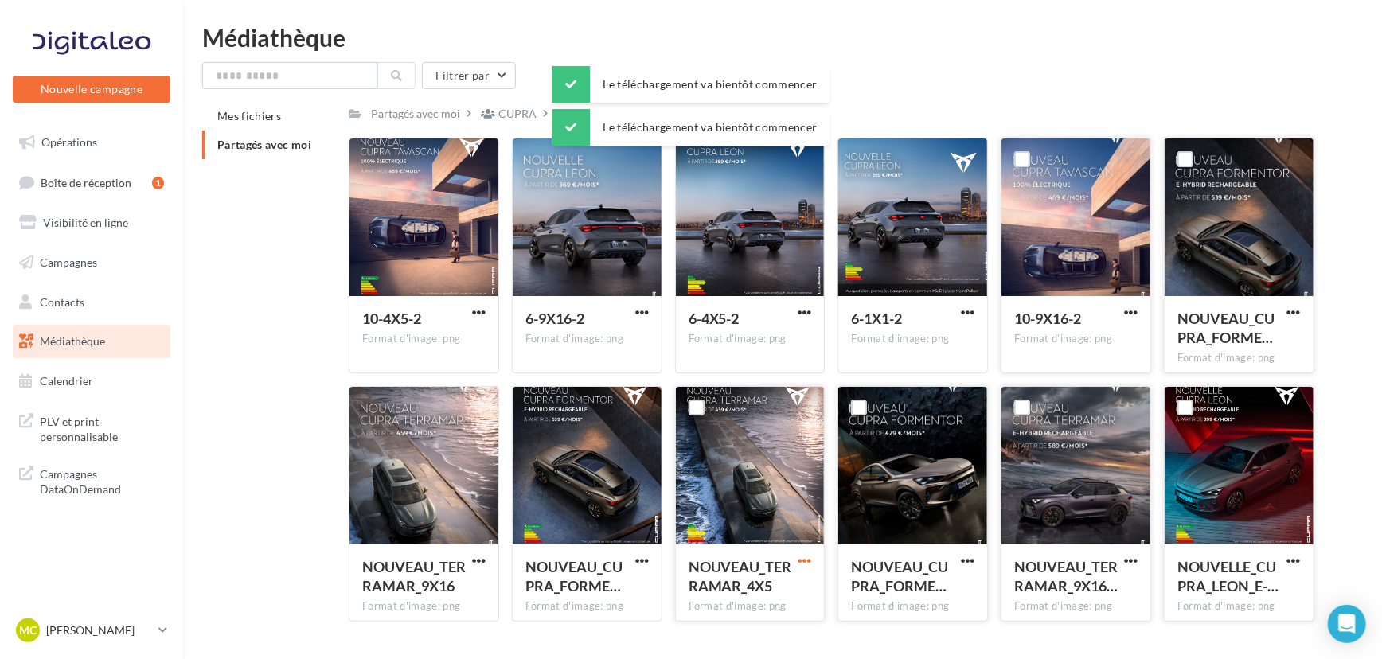
click at [810, 560] on span "button" at bounding box center [804, 561] width 14 height 14
click at [752, 602] on button "Télécharger" at bounding box center [734, 591] width 159 height 41
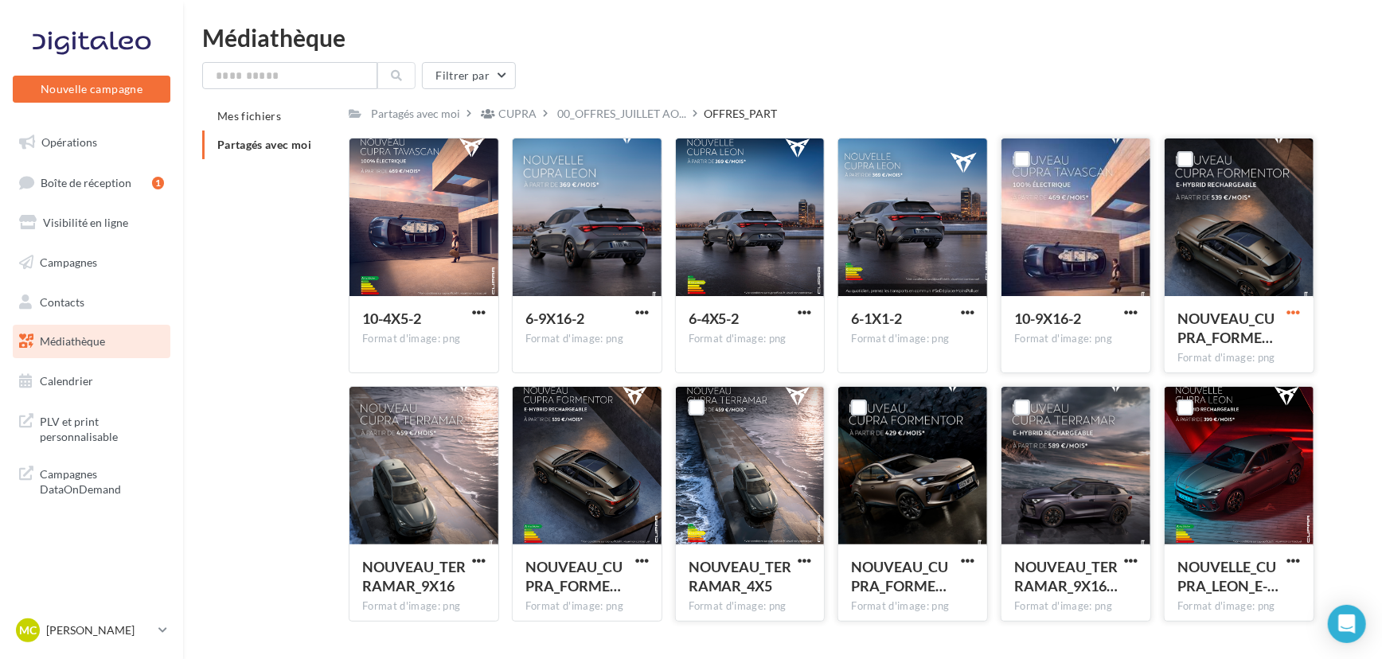
click at [1297, 310] on span "button" at bounding box center [1294, 313] width 14 height 14
click at [1347, 361] on div "Mes fichiers Partagés avec moi Partagés avec moi CUPRA 00_OFFRES_JUILLET AO... …" at bounding box center [788, 368] width 1173 height 532
click at [645, 562] on span "button" at bounding box center [642, 561] width 14 height 14
click at [605, 585] on button "Télécharger" at bounding box center [572, 591] width 159 height 41
click at [117, 193] on link "Boîte de réception 1" at bounding box center [92, 183] width 164 height 34
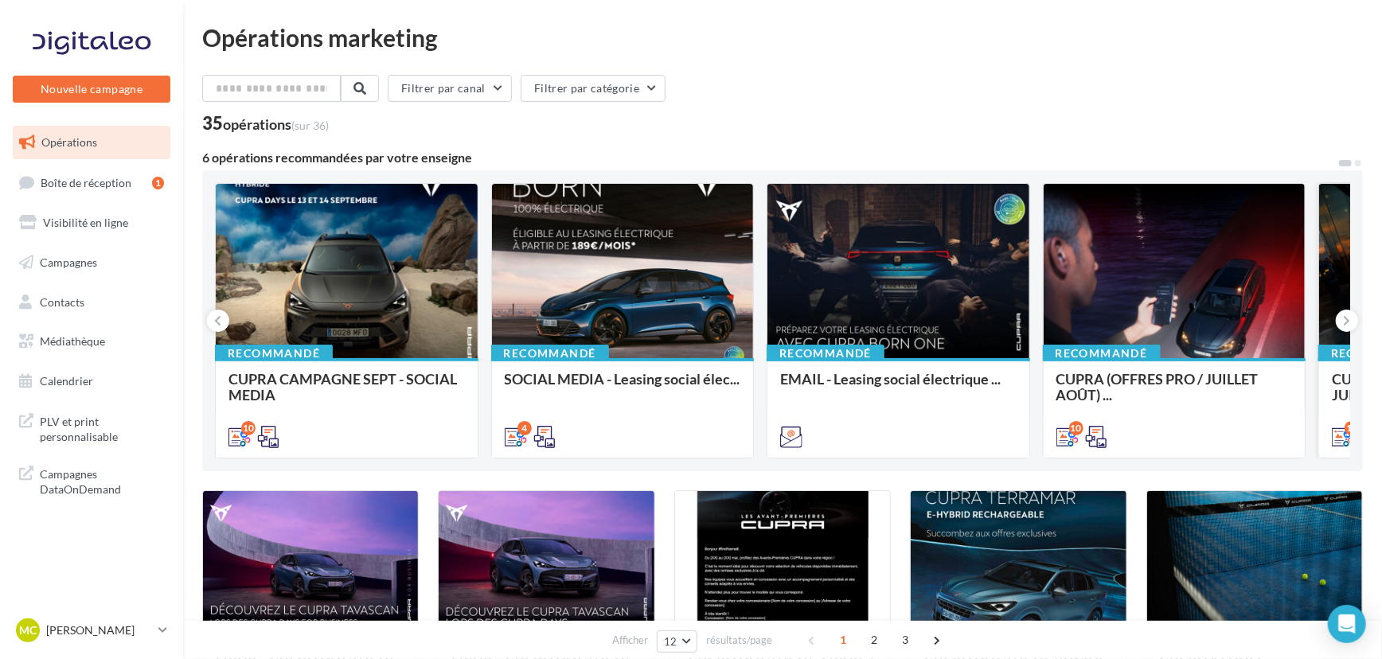
click at [1332, 351] on div "Recommandé" at bounding box center [1377, 354] width 118 height 18
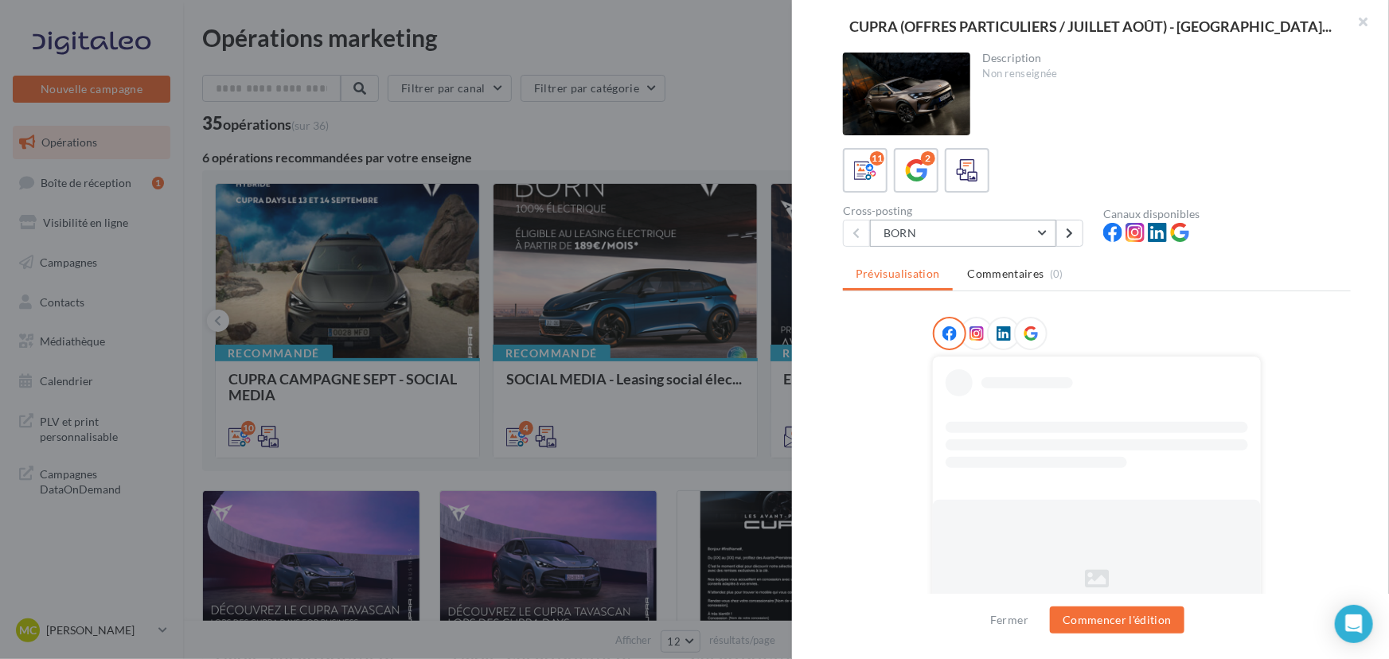
click at [1014, 228] on button "BORN" at bounding box center [963, 233] width 186 height 27
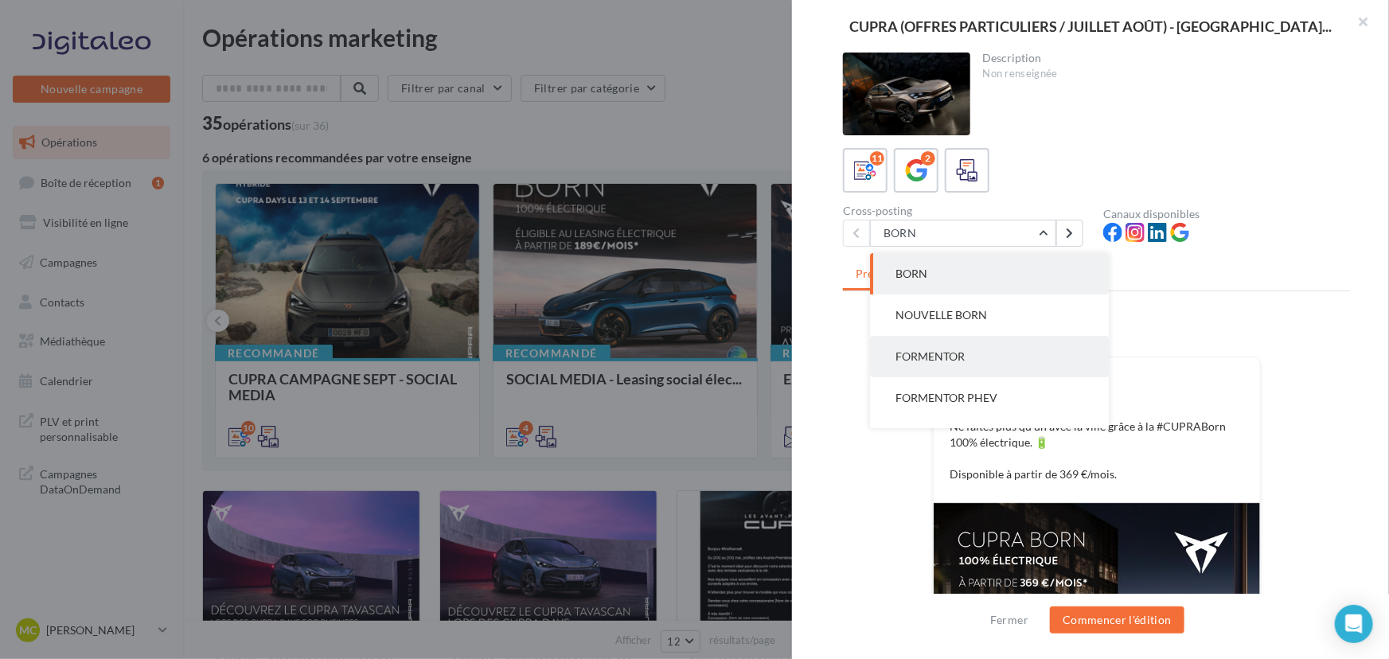
click at [944, 343] on button "FORMENTOR" at bounding box center [989, 356] width 239 height 41
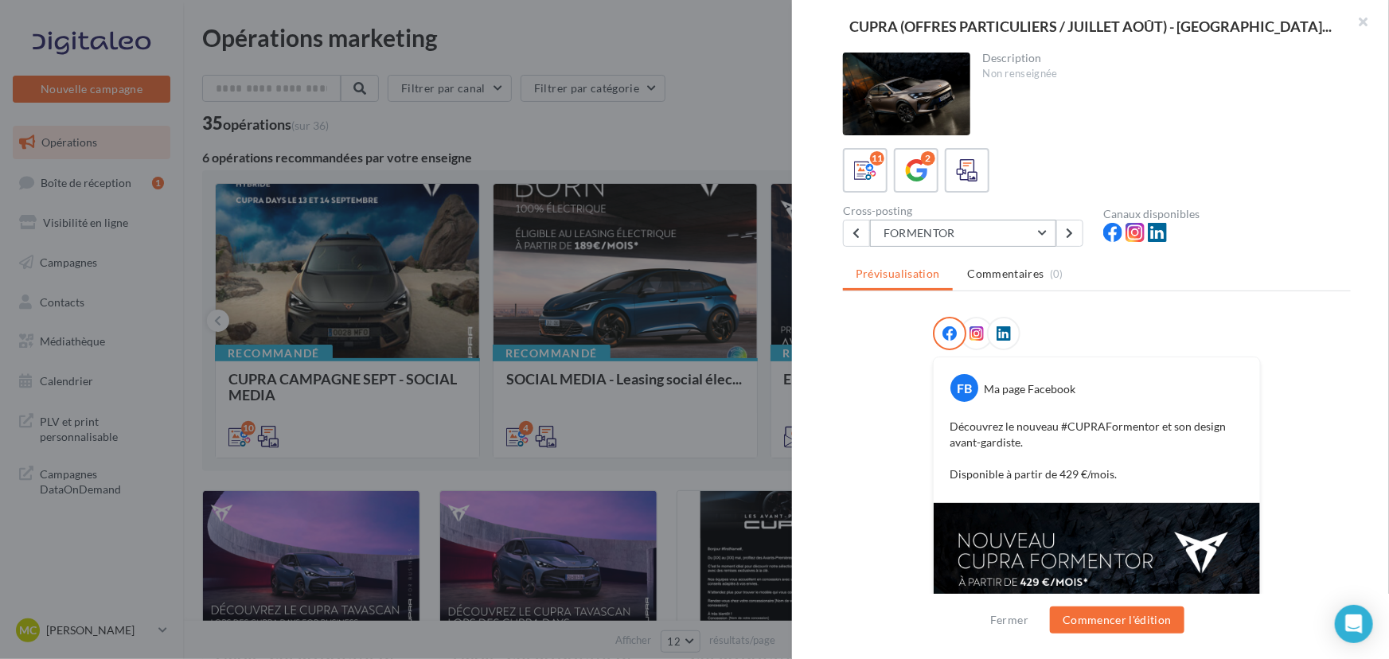
click at [928, 228] on button "FORMENTOR" at bounding box center [963, 233] width 186 height 27
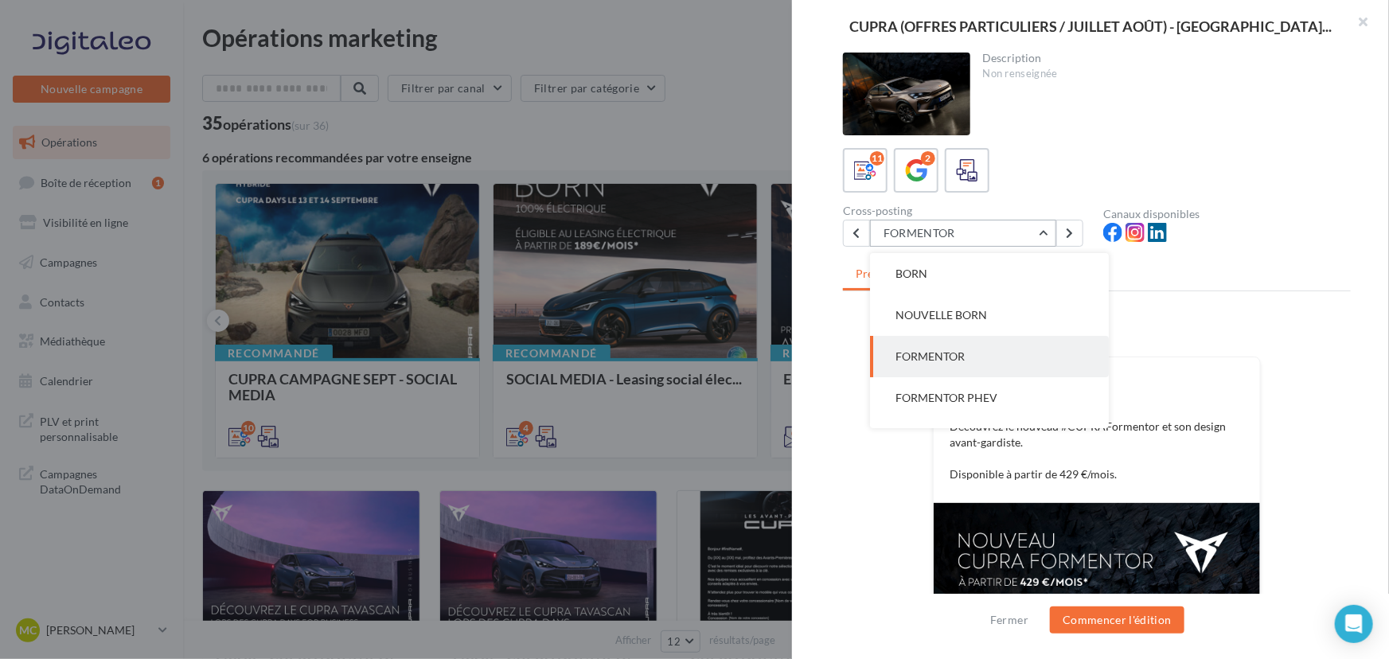
scroll to position [41, 0]
click at [926, 358] on span "FORMENTOR PHEV" at bounding box center [946, 357] width 102 height 14
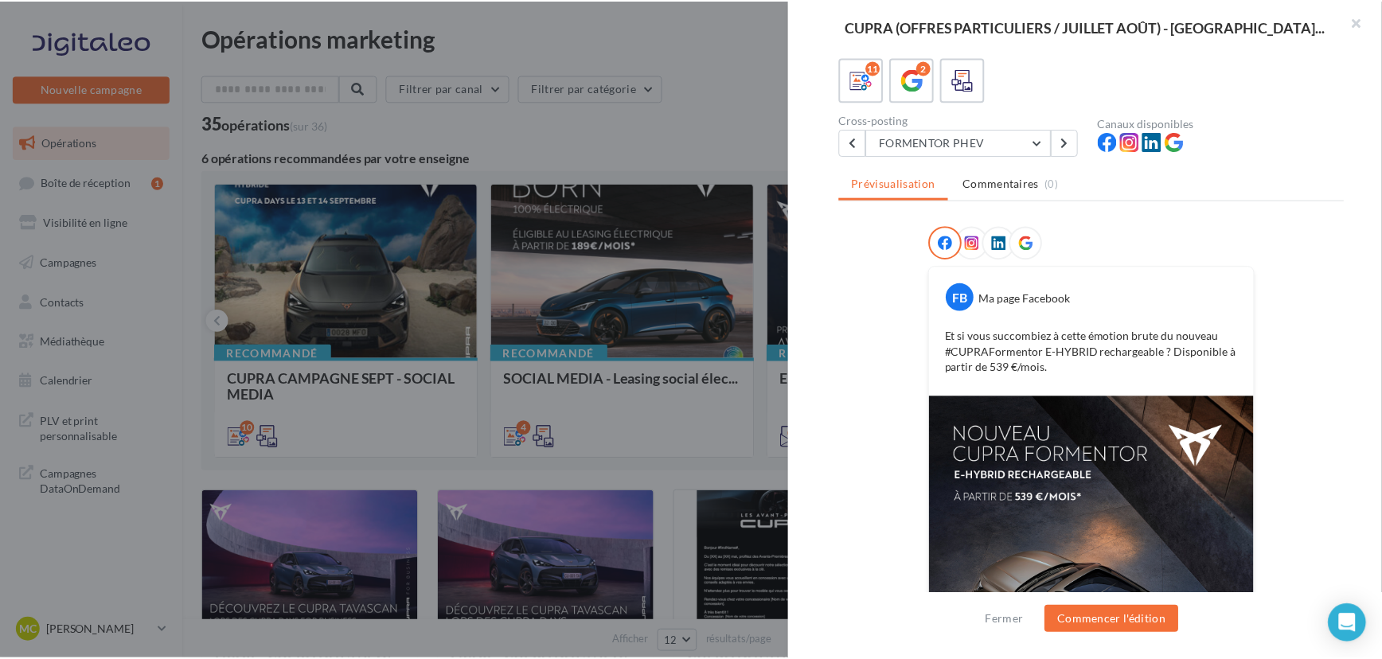
scroll to position [100, 0]
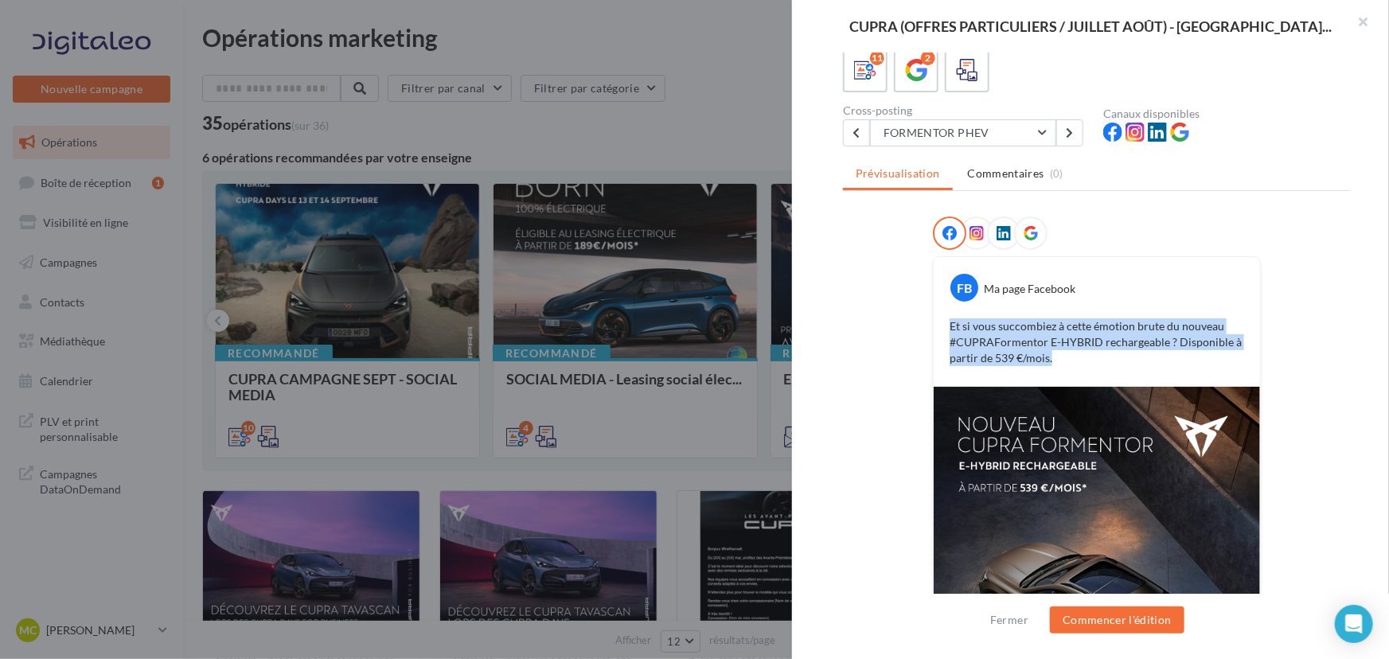
drag, startPoint x: 942, startPoint y: 324, endPoint x: 1055, endPoint y: 367, distance: 120.9
click at [1055, 367] on div "Et si vous succombiez à cette émotion brute du nouveau #CUPRAFormentor E-HYBRID…" at bounding box center [1097, 342] width 318 height 56
copy p "Et si vous succombiez à cette émotion brute du nouveau #CUPRAFormentor E-HYBRID…"
click at [714, 89] on div at bounding box center [694, 329] width 1389 height 659
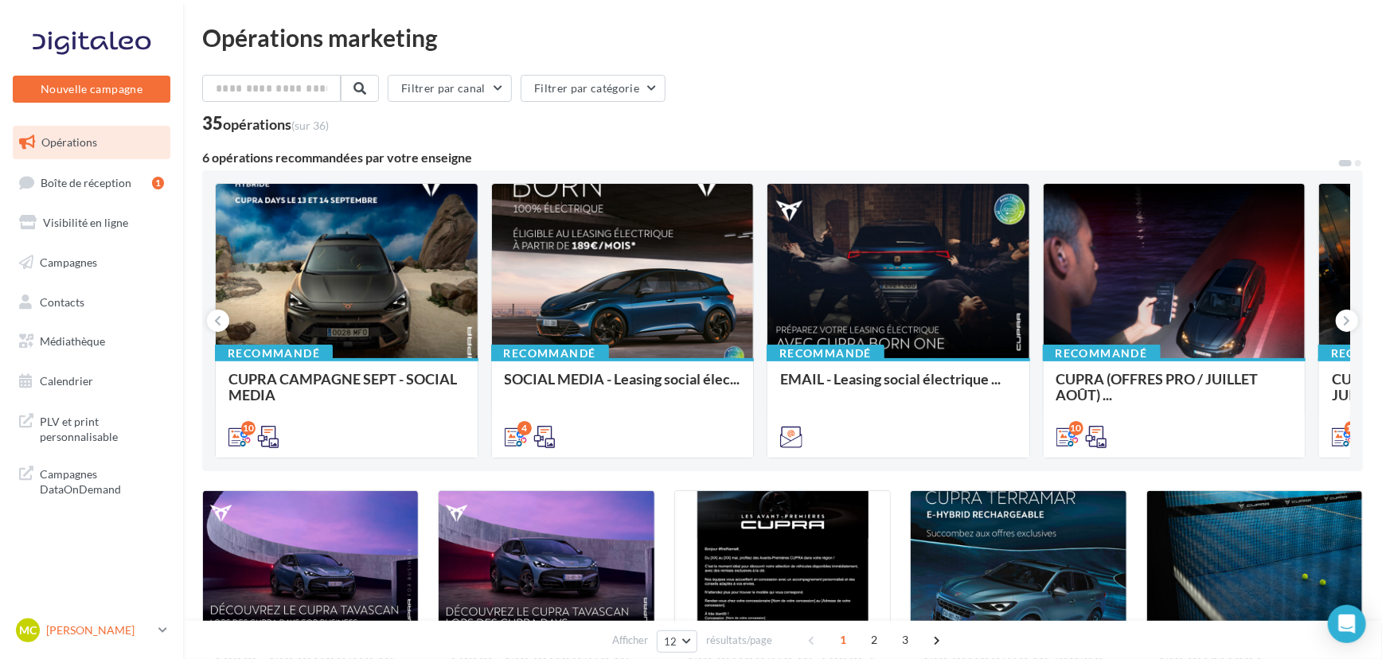
click at [85, 638] on div "MC [PERSON_NAME] cupra_rodez" at bounding box center [84, 630] width 136 height 24
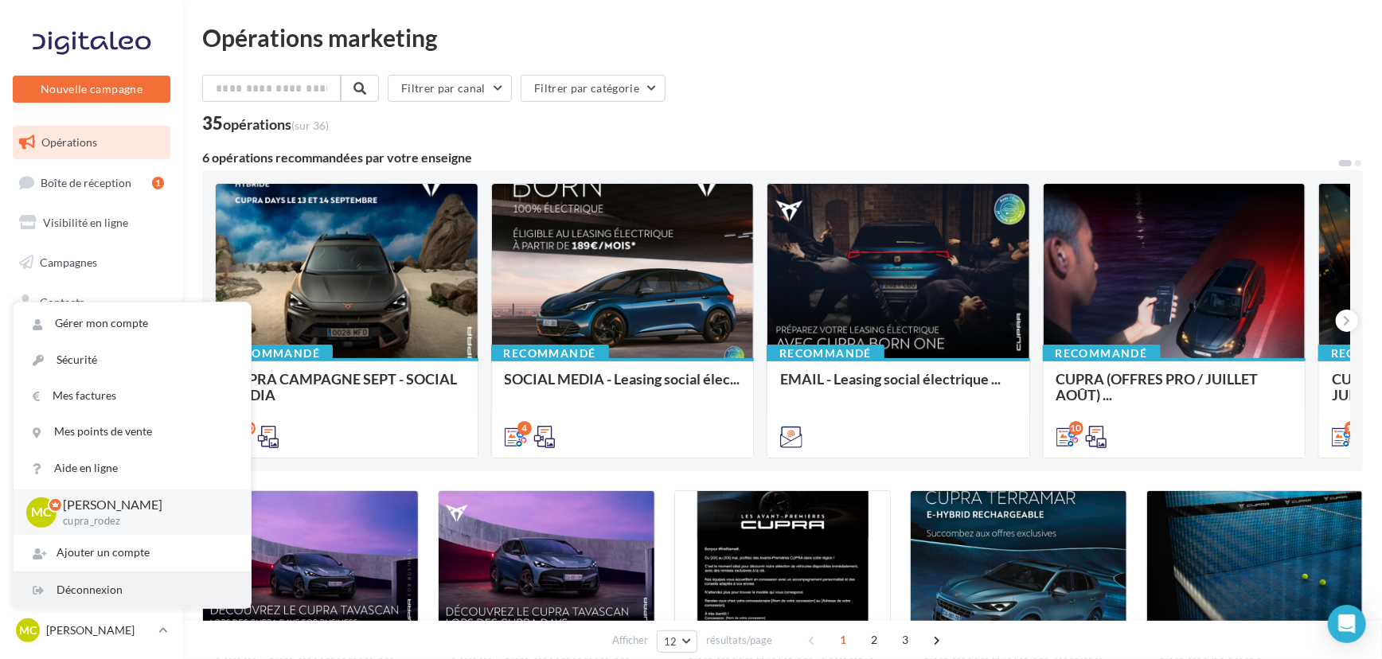
click at [127, 585] on div "Déconnexion" at bounding box center [132, 590] width 237 height 36
